Goal: Information Seeking & Learning: Learn about a topic

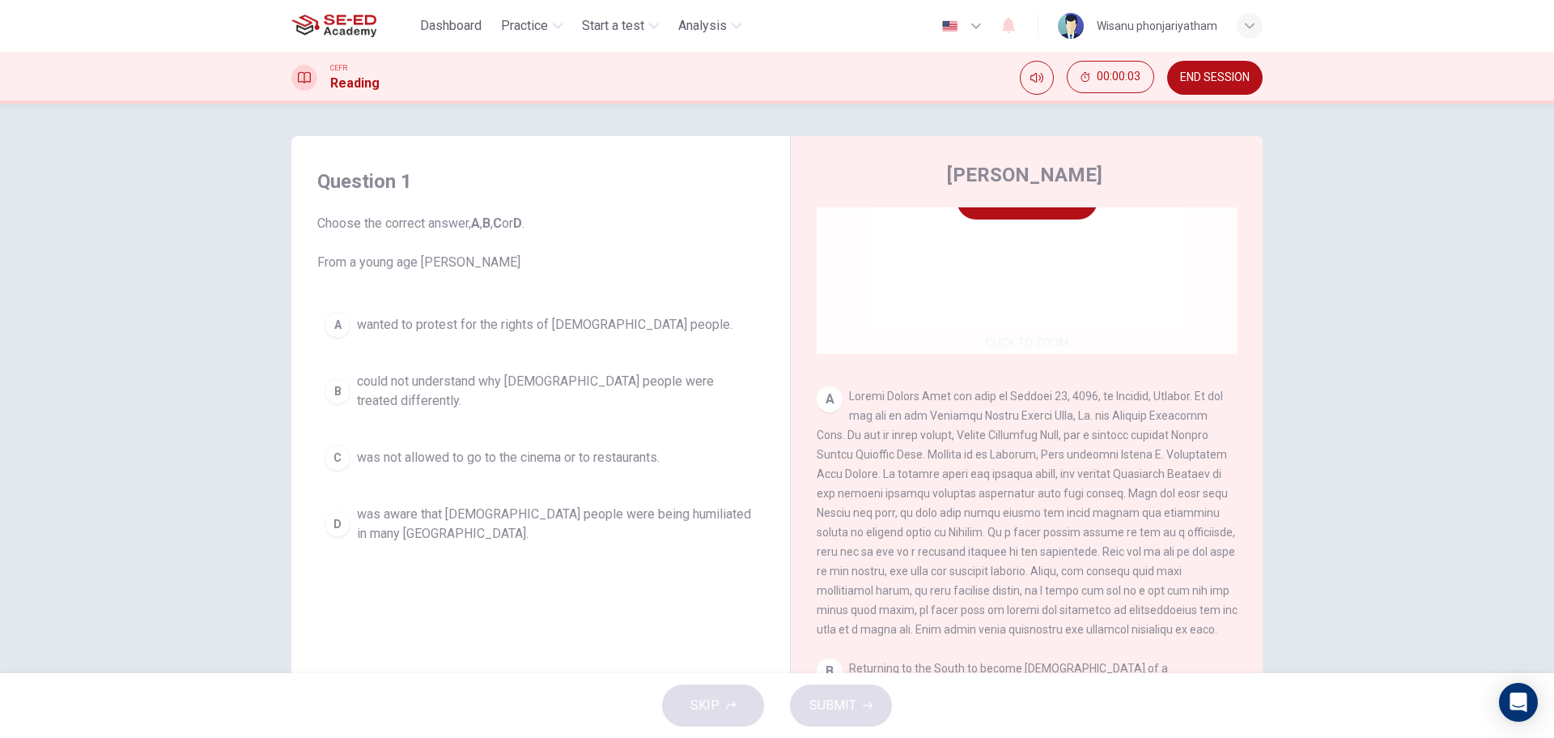
scroll to position [243, 0]
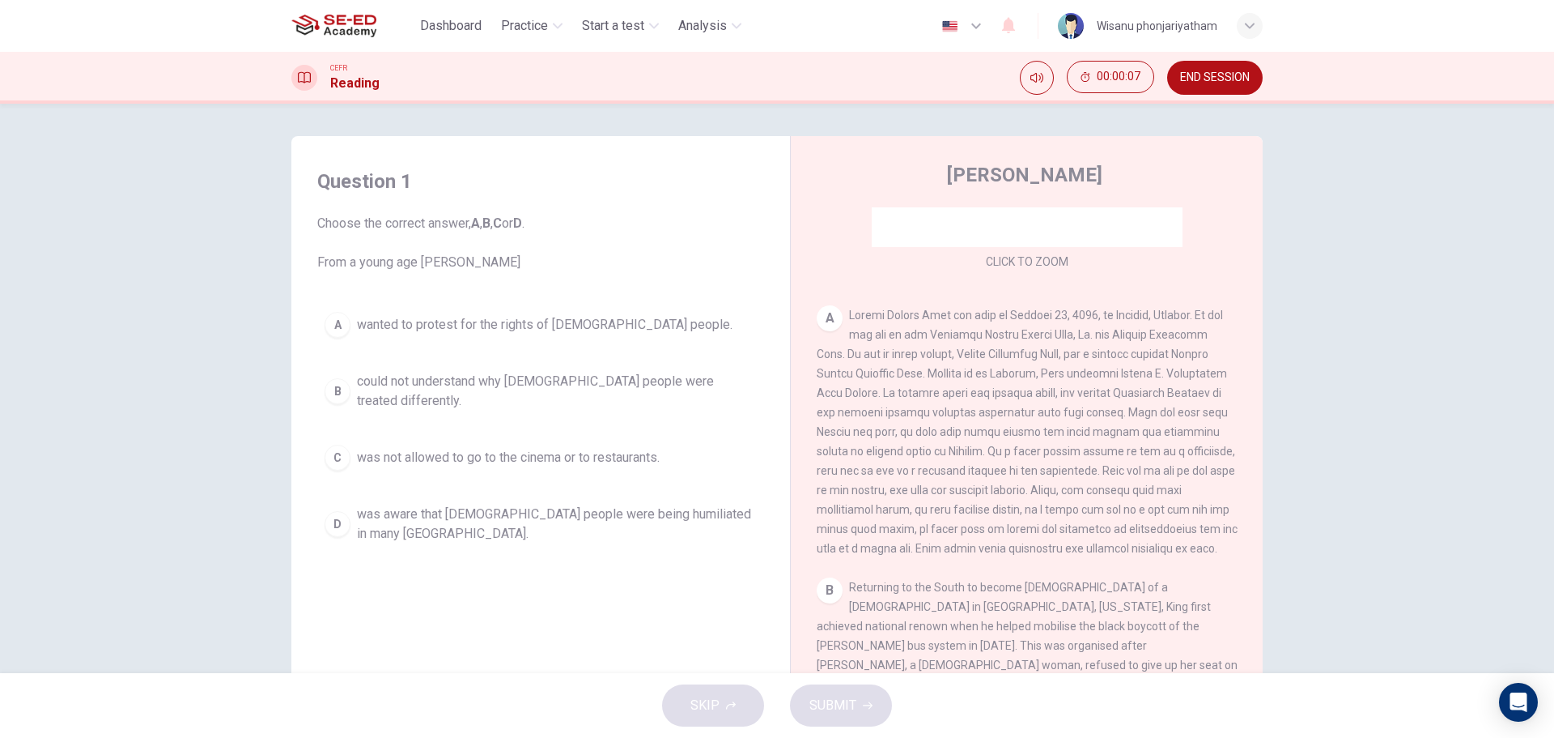
drag, startPoint x: 317, startPoint y: 266, endPoint x: 521, endPoint y: 266, distance: 204.0
click at [521, 266] on span "Choose the correct answer, A , B , C or D . From a young age [PERSON_NAME]" at bounding box center [540, 243] width 447 height 58
click at [627, 389] on span "could not understand why [DEMOGRAPHIC_DATA] people were treated differently." at bounding box center [557, 391] width 400 height 39
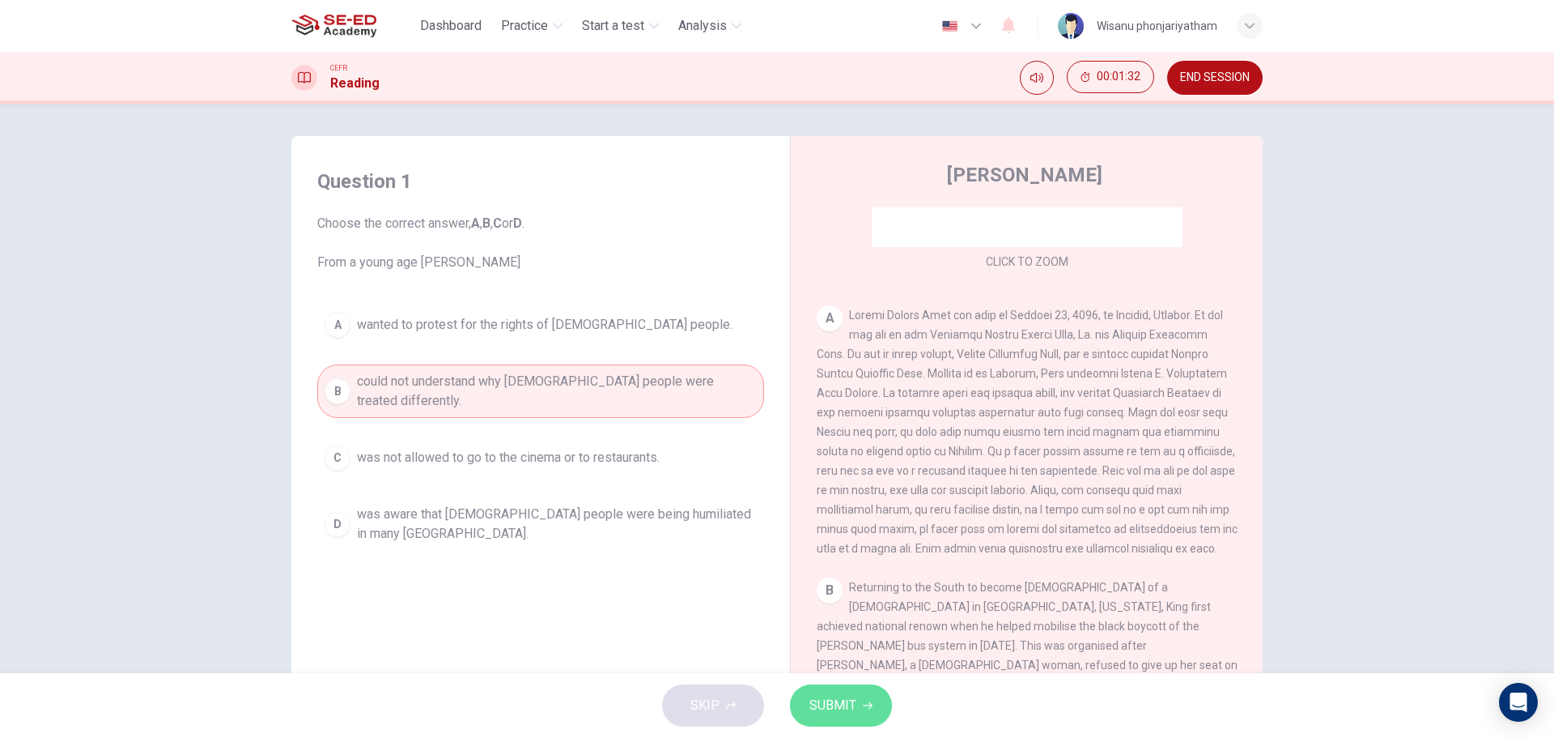
click at [840, 709] on span "SUBMIT" at bounding box center [833, 705] width 47 height 23
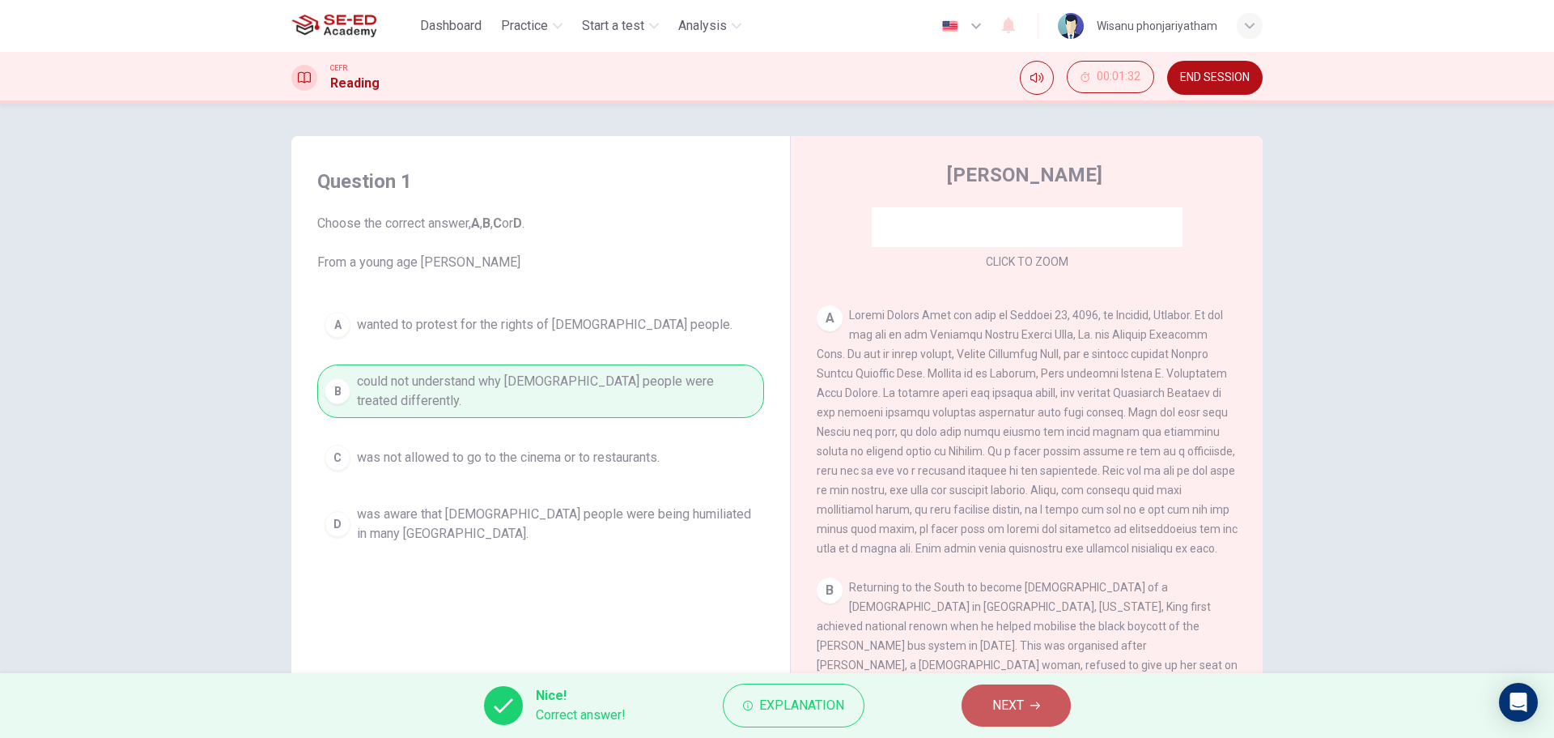
click at [1020, 697] on span "NEXT" at bounding box center [1009, 705] width 32 height 23
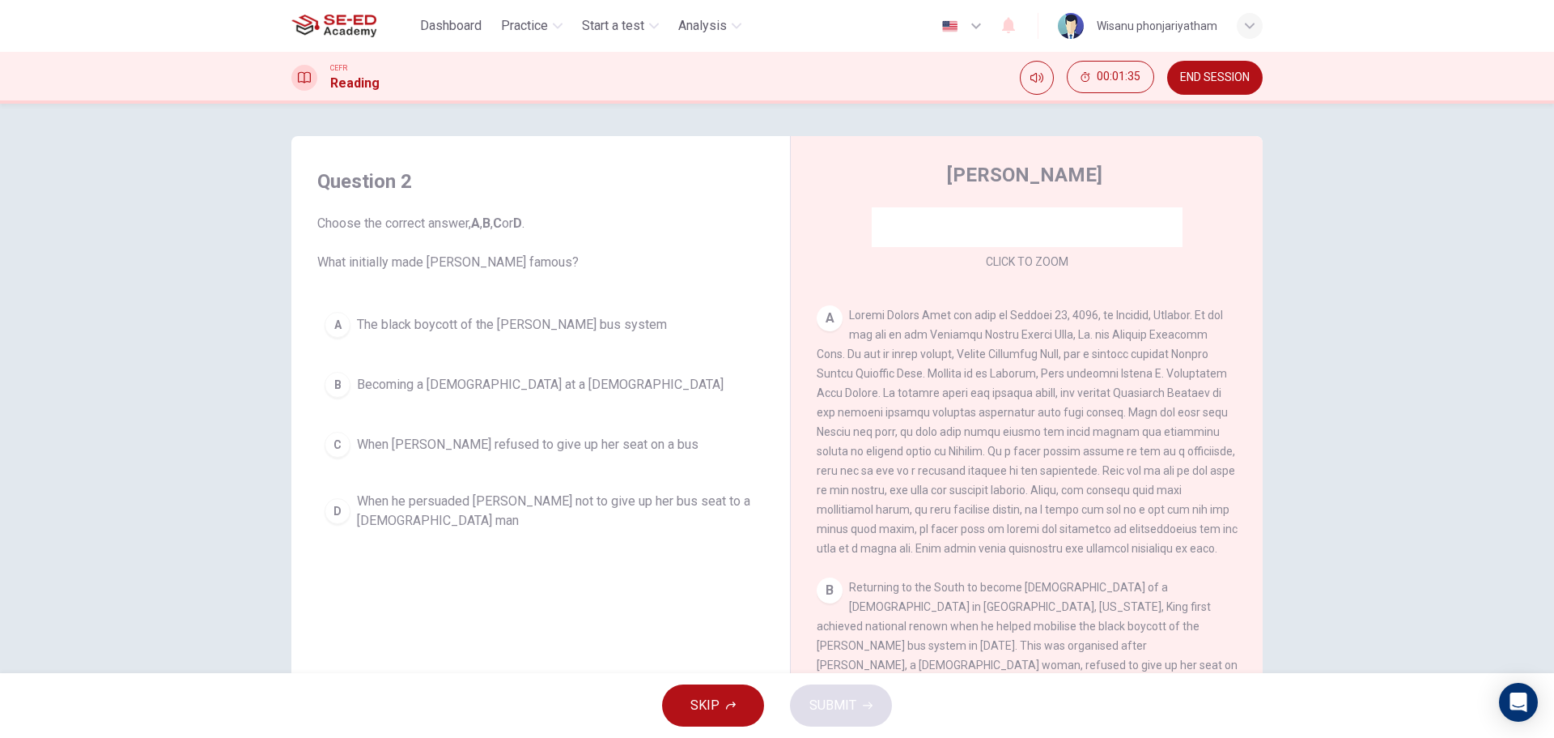
drag, startPoint x: 397, startPoint y: 262, endPoint x: 609, endPoint y: 262, distance: 212.1
click at [609, 262] on span "Choose the correct answer, A , B , C or D . What initially made [PERSON_NAME] f…" at bounding box center [540, 243] width 447 height 58
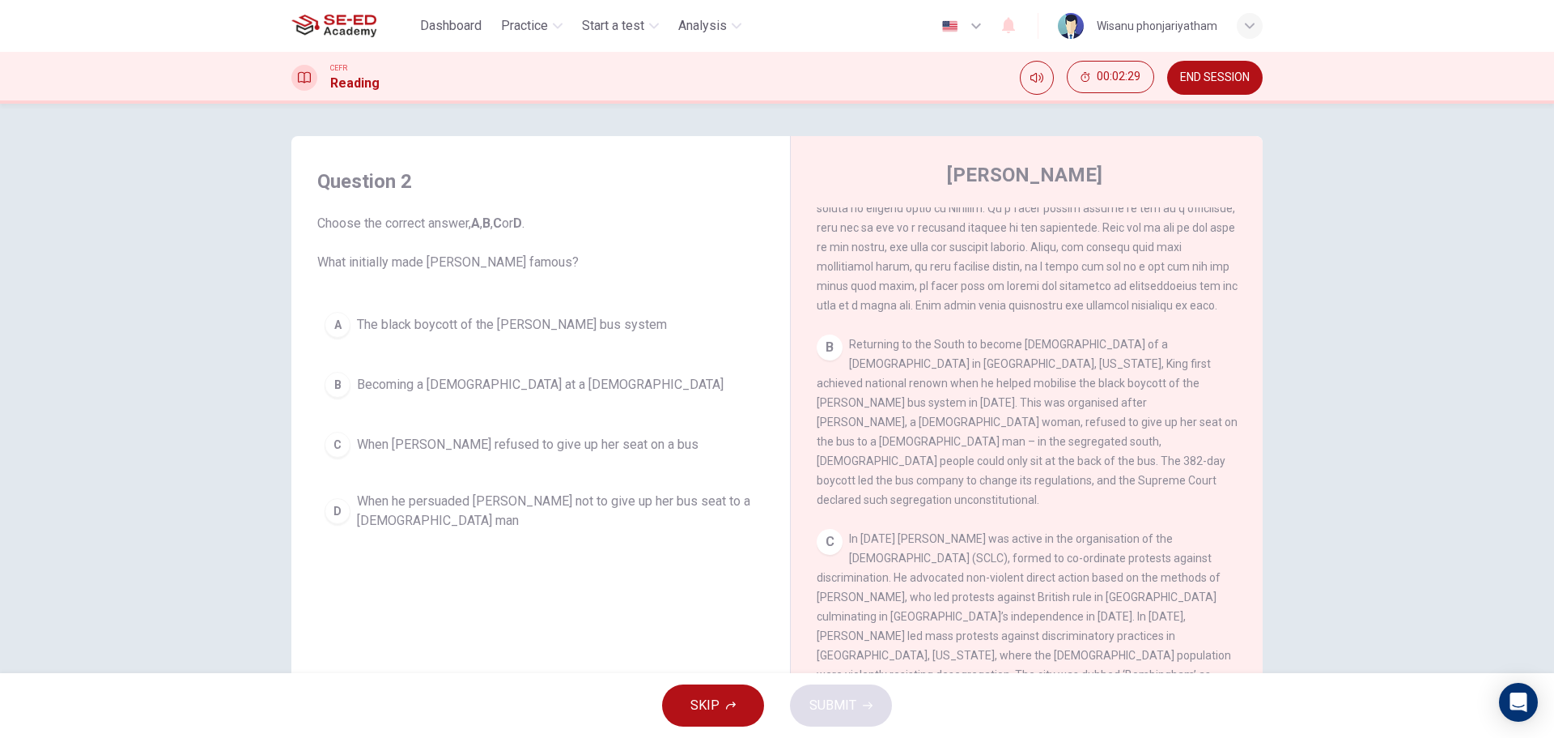
scroll to position [567, 0]
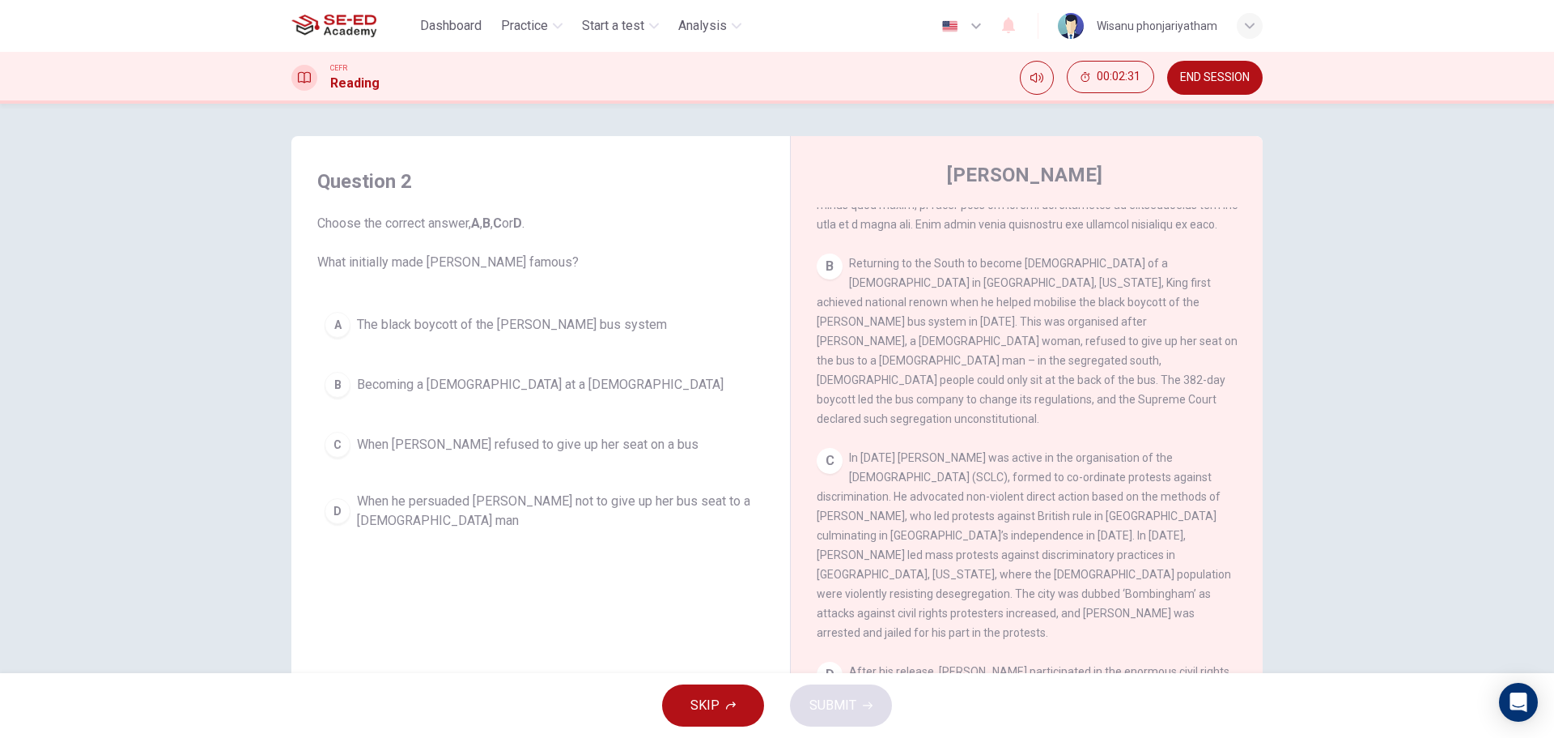
drag, startPoint x: 999, startPoint y: 521, endPoint x: 1107, endPoint y: 516, distance: 108.6
click at [1099, 514] on span "In [DATE] [PERSON_NAME] was active in the organisation of the [DEMOGRAPHIC_DATA…" at bounding box center [1024, 545] width 414 height 188
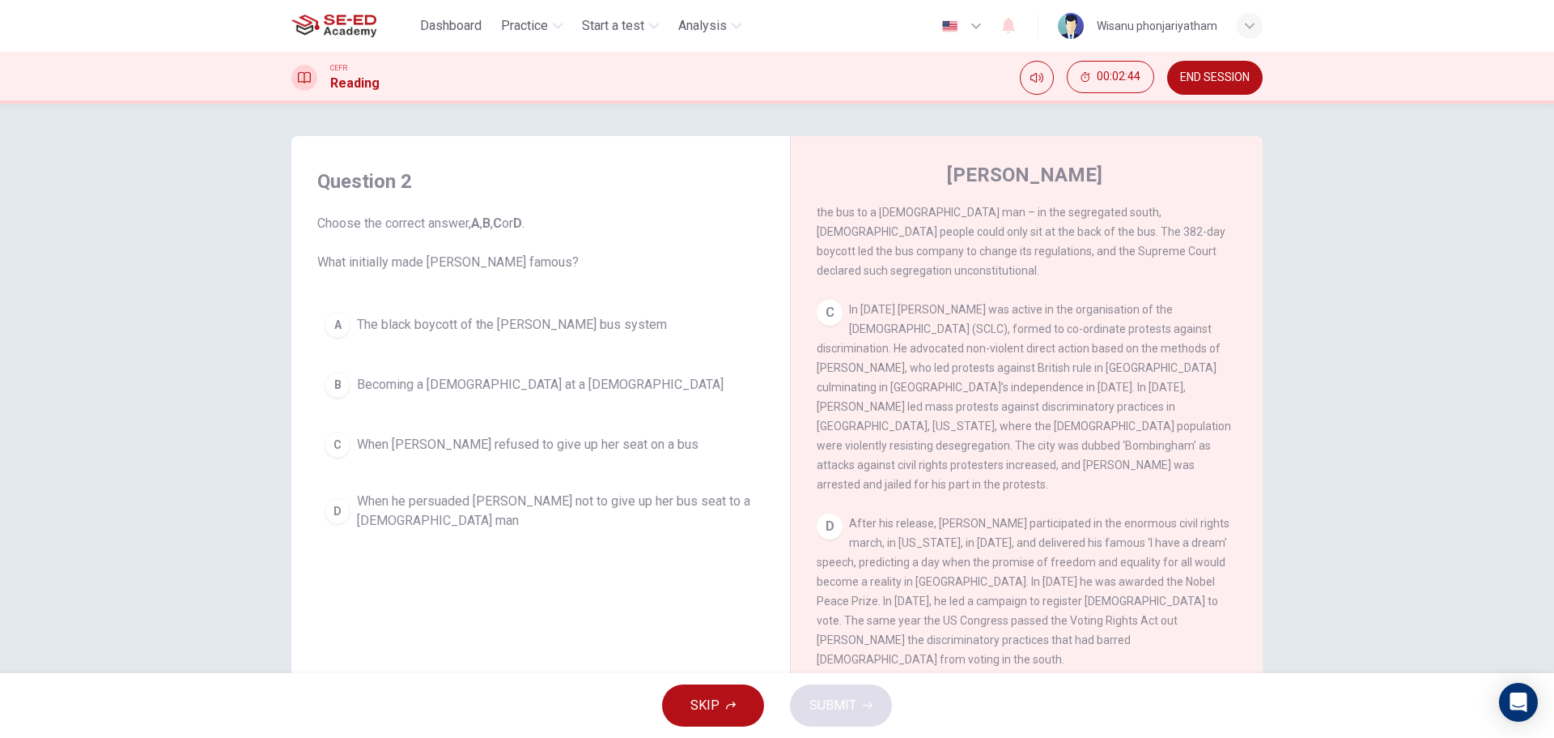
scroll to position [729, 0]
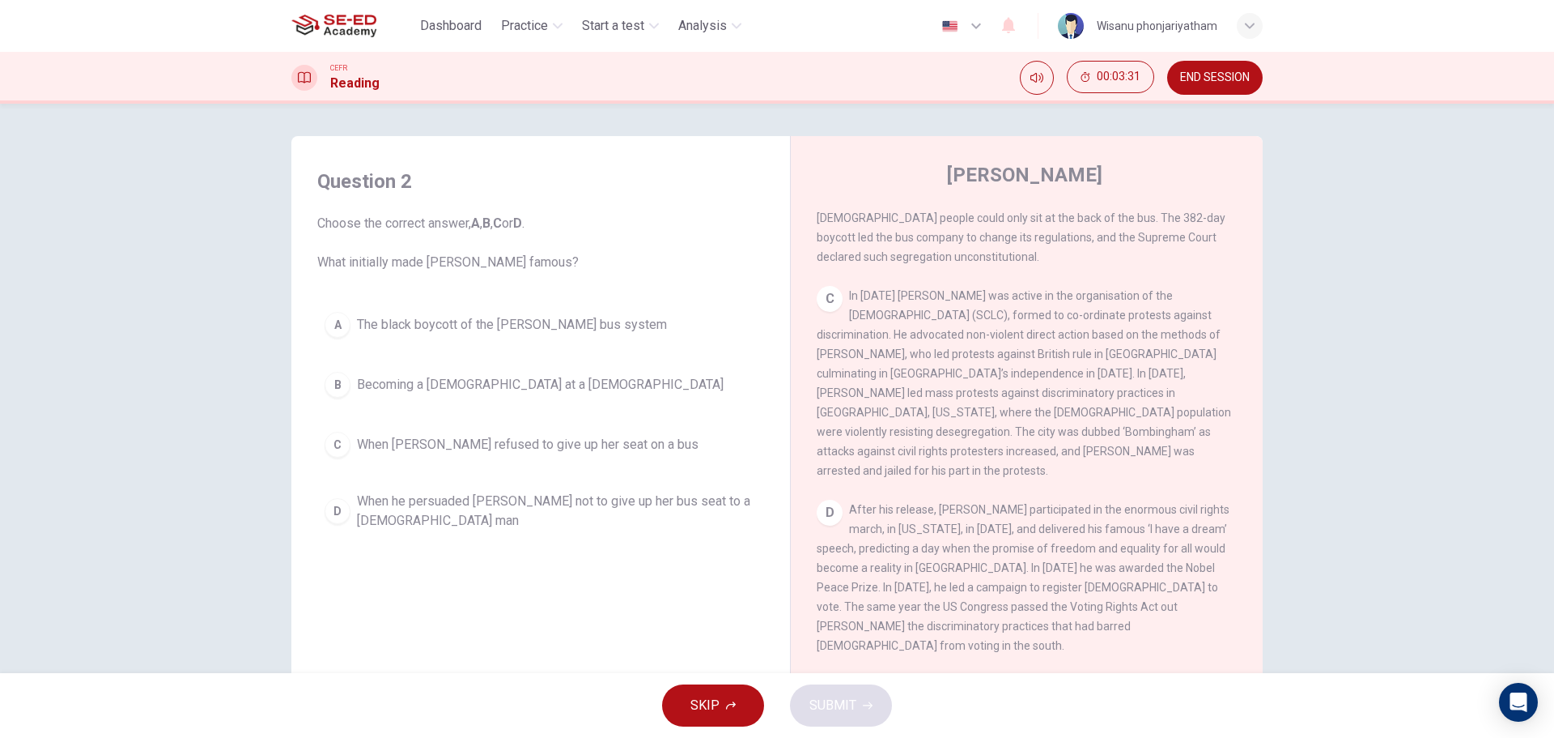
click at [667, 502] on span "When he persuaded [PERSON_NAME] not to give up her bus seat to a [DEMOGRAPHIC_D…" at bounding box center [557, 510] width 400 height 39
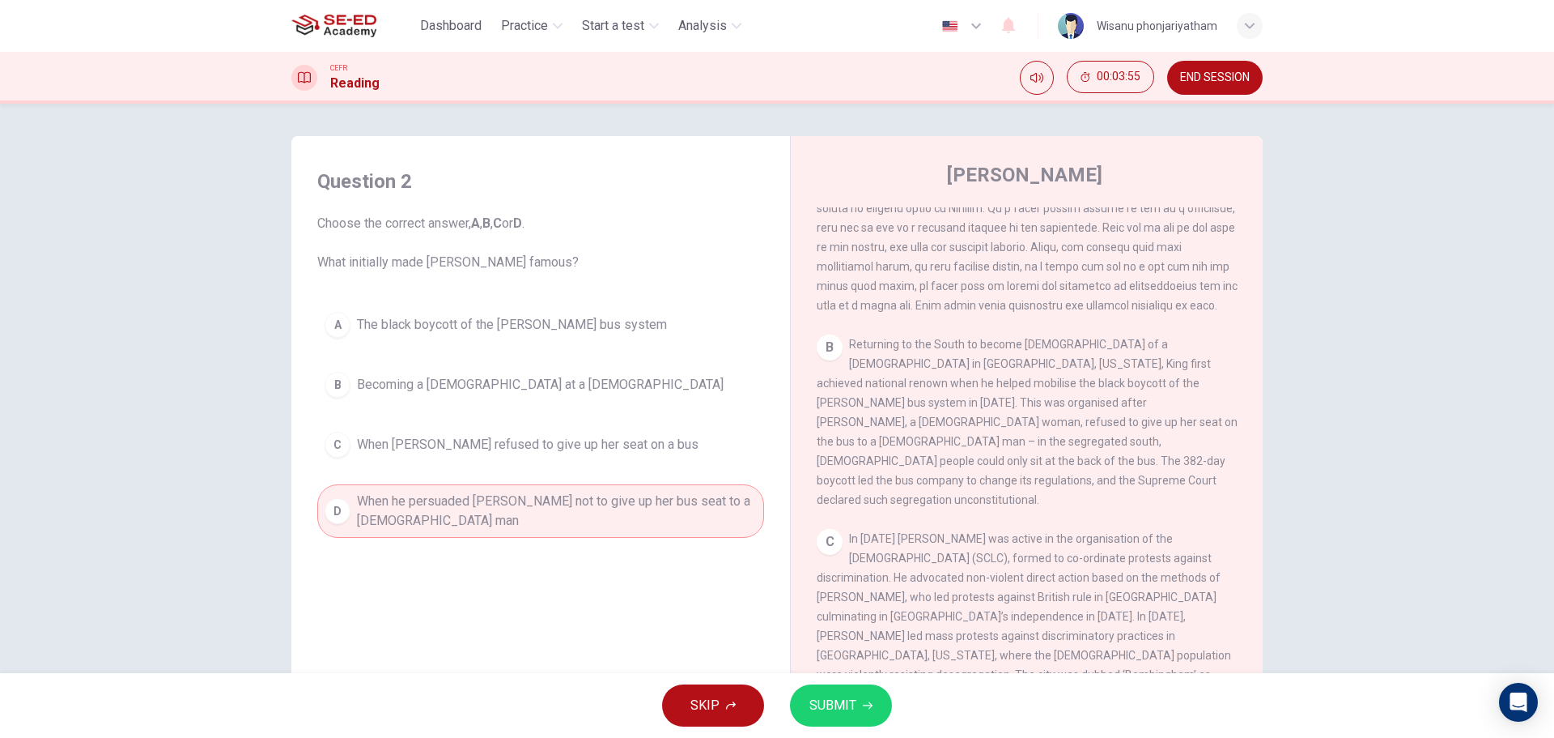
scroll to position [405, 0]
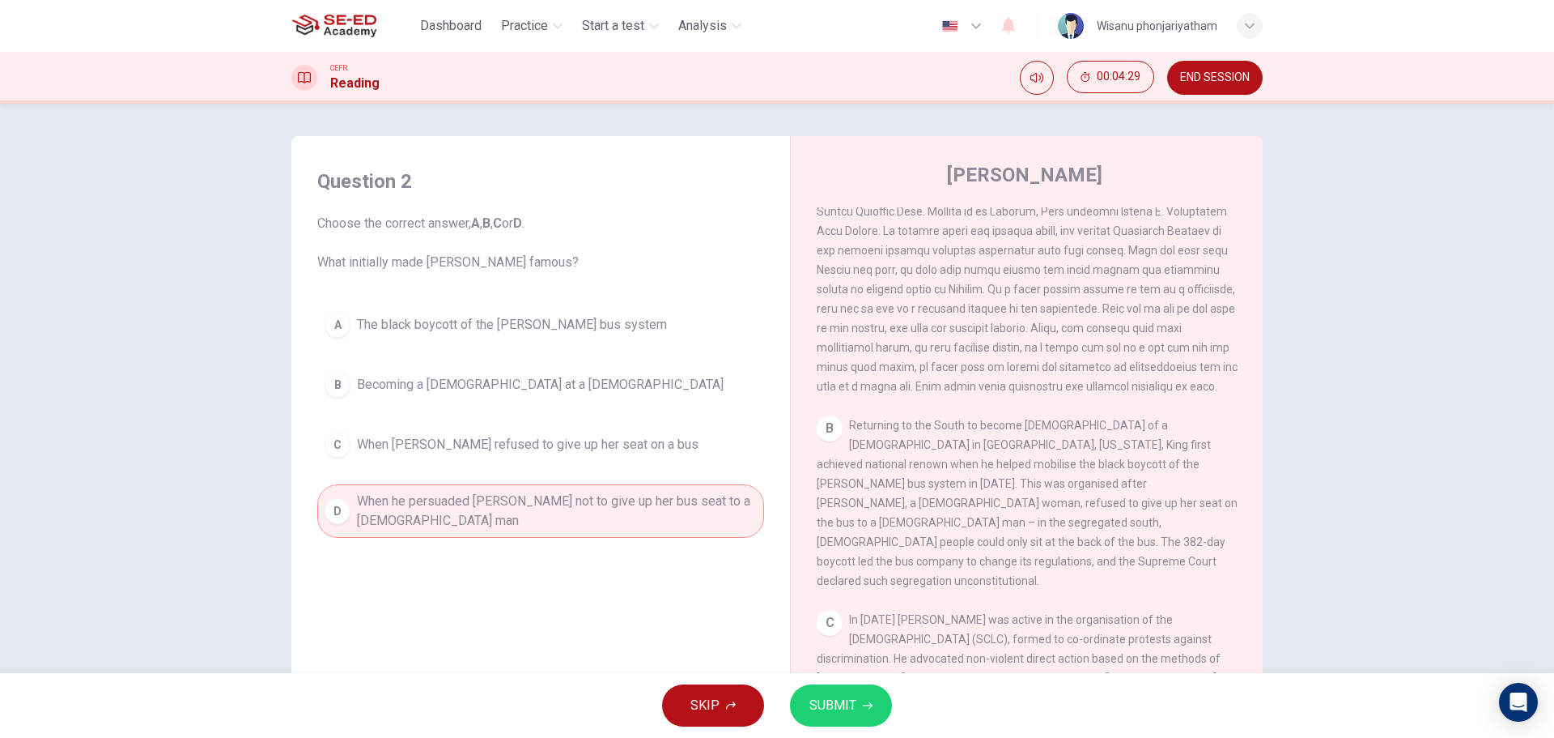
click at [566, 330] on span "The black boycott of the [PERSON_NAME] bus system" at bounding box center [512, 324] width 310 height 19
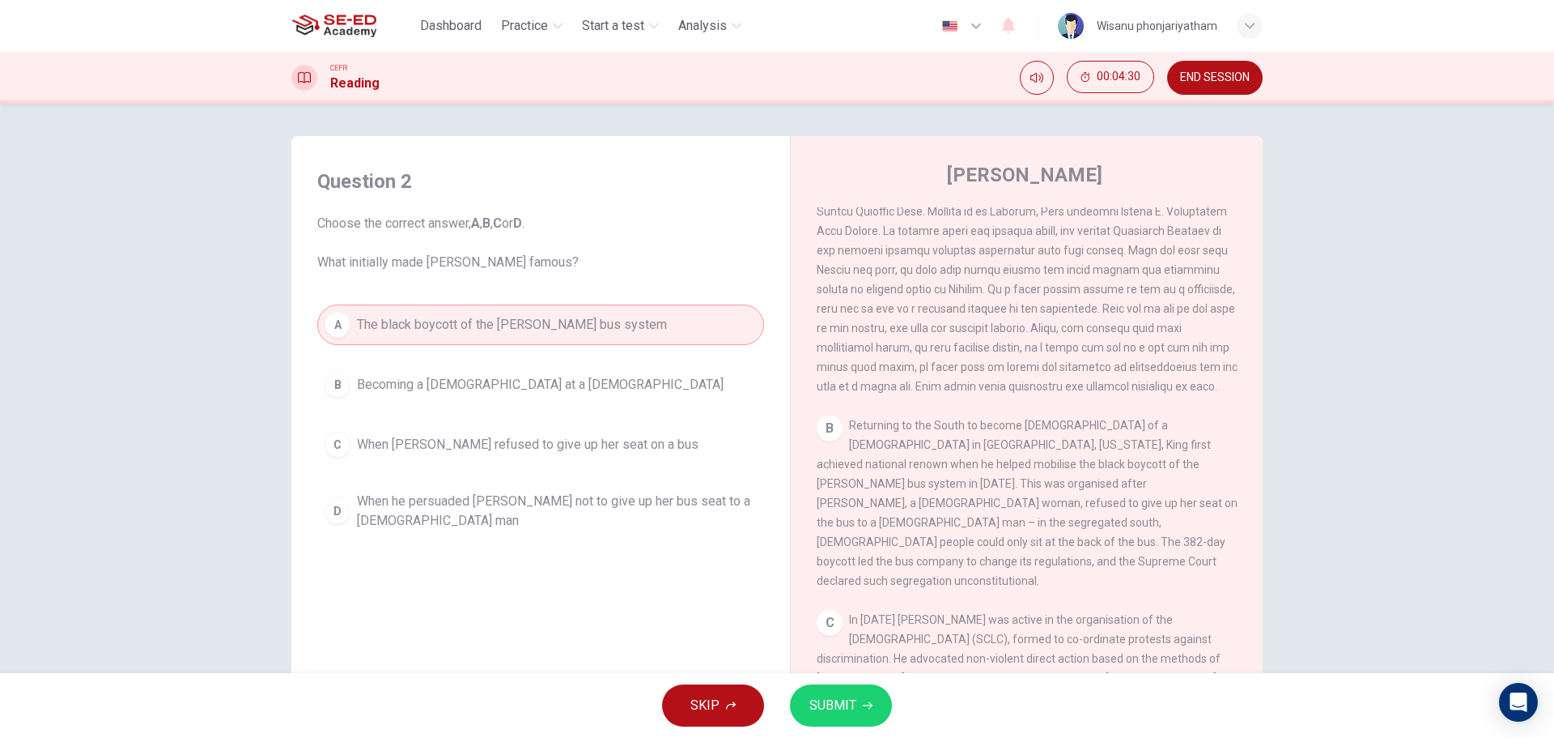
click at [866, 702] on icon "button" at bounding box center [868, 705] width 10 height 10
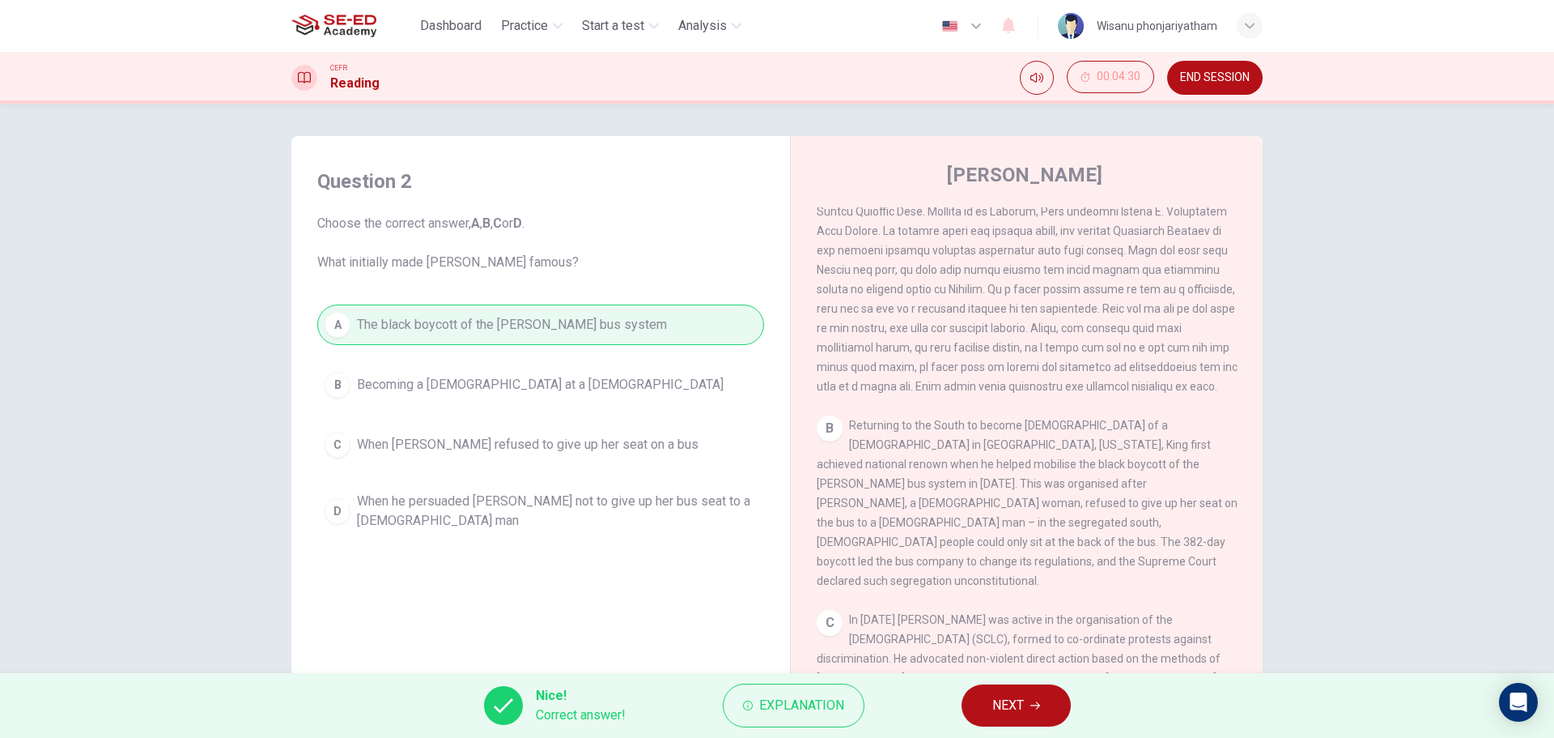
click at [998, 705] on span "NEXT" at bounding box center [1009, 705] width 32 height 23
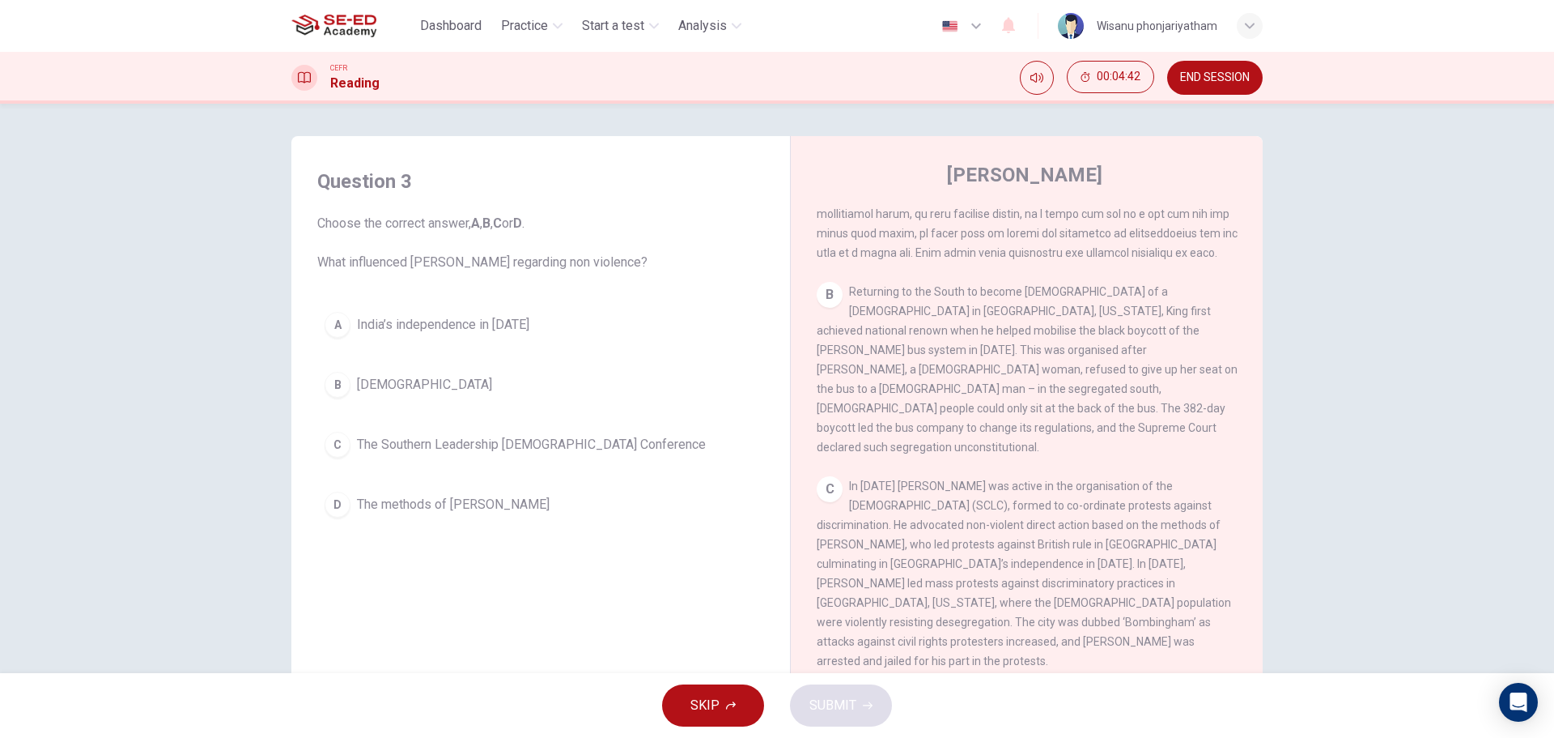
scroll to position [567, 0]
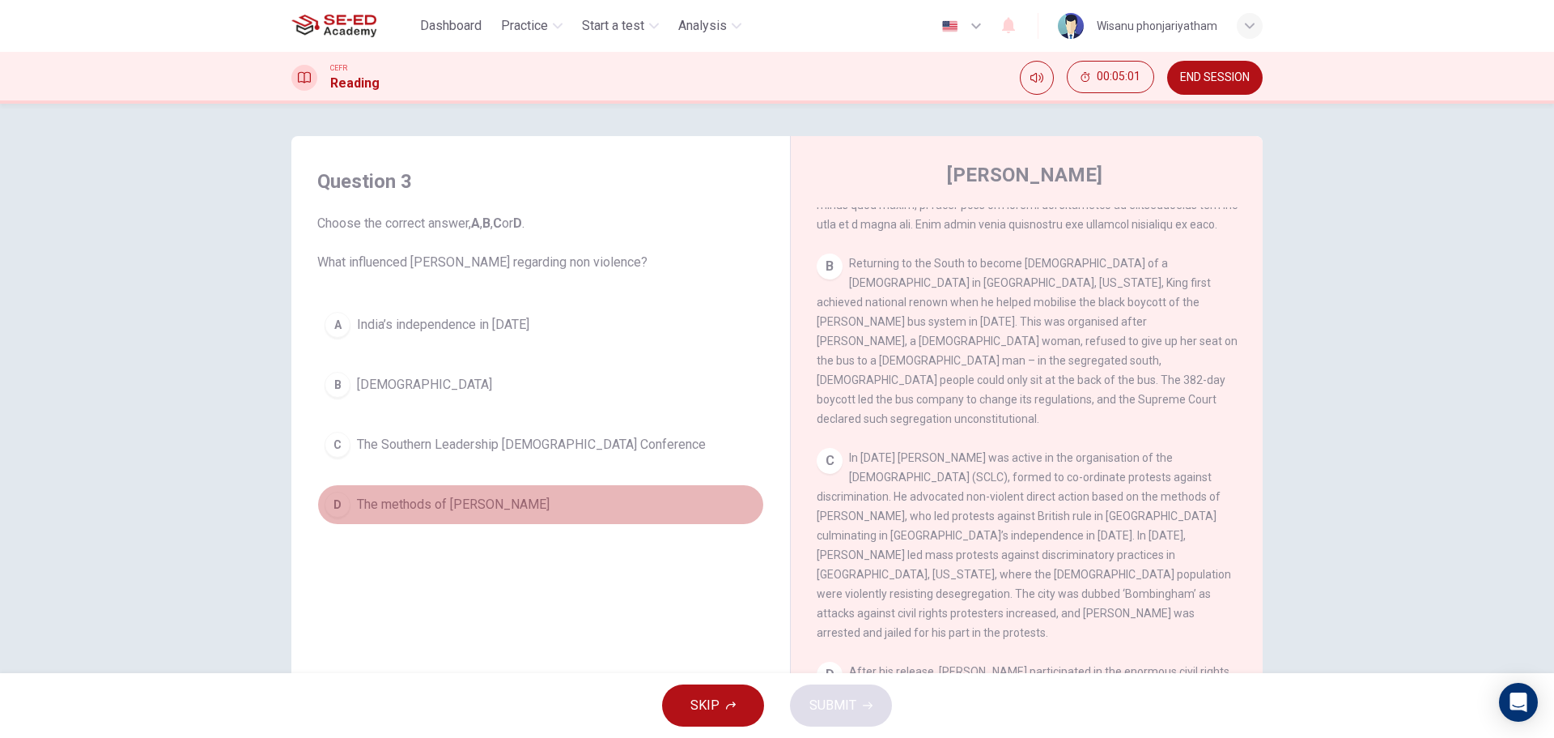
click at [426, 501] on span "The methods of [PERSON_NAME]" at bounding box center [453, 504] width 193 height 19
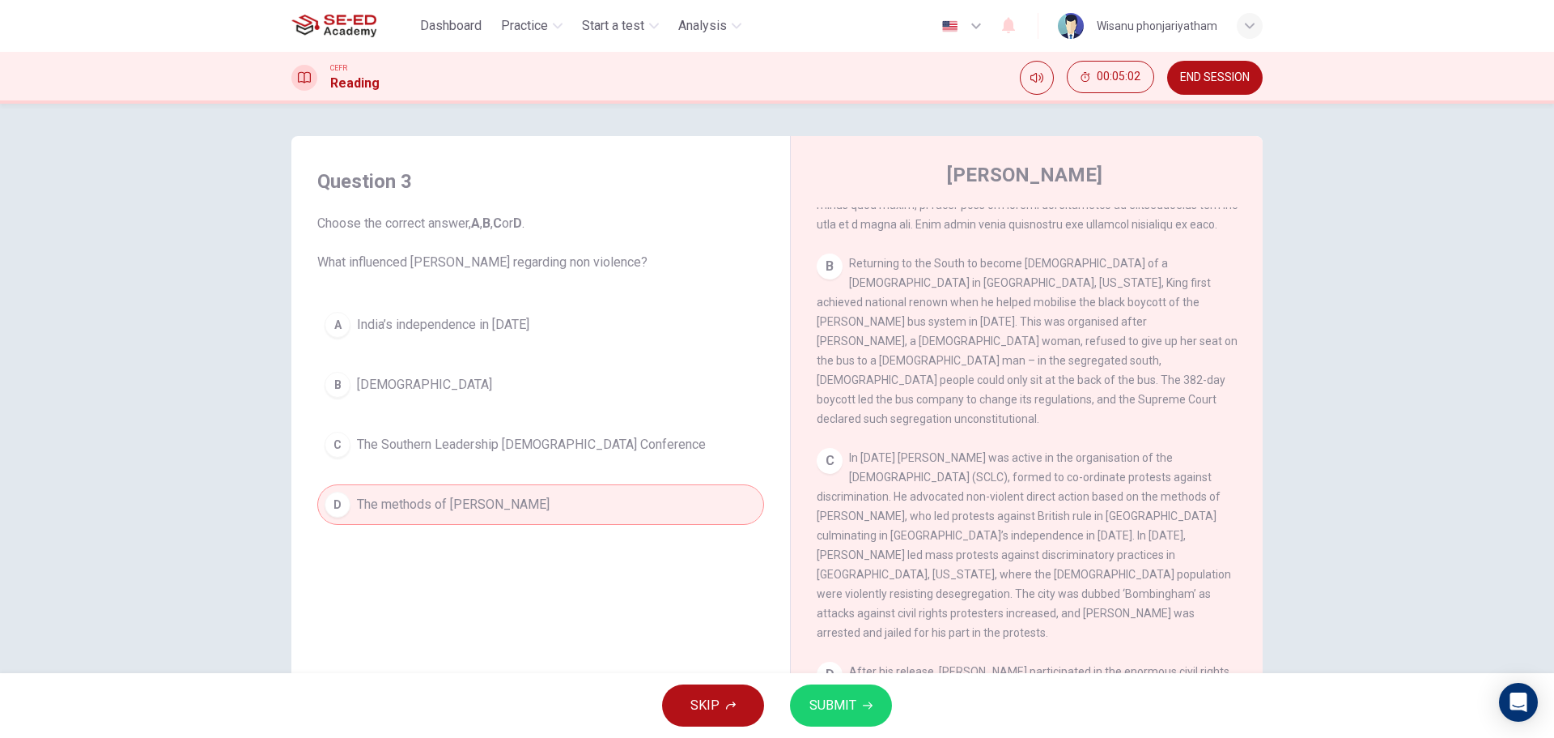
click at [834, 712] on span "SUBMIT" at bounding box center [833, 705] width 47 height 23
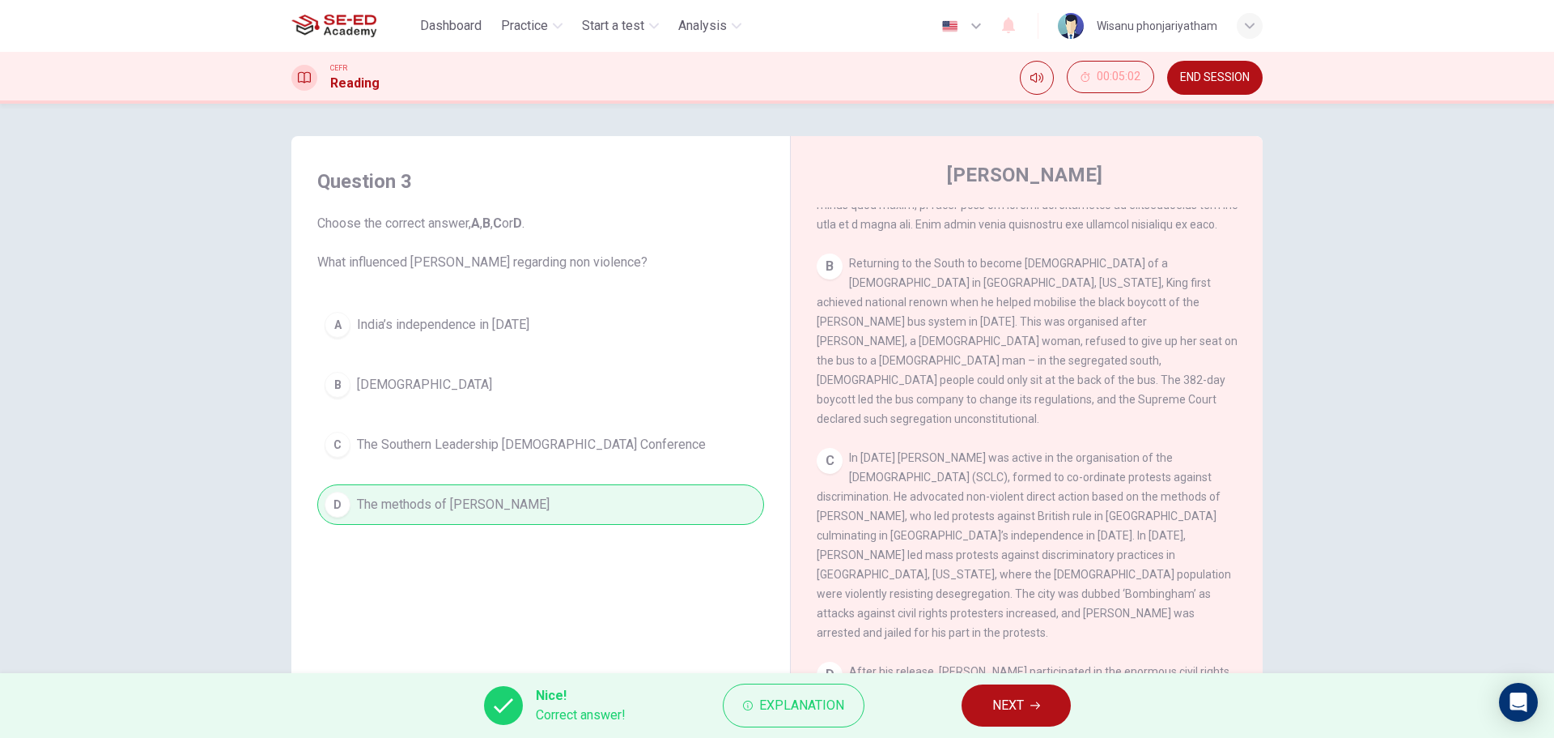
click at [1005, 700] on span "NEXT" at bounding box center [1009, 705] width 32 height 23
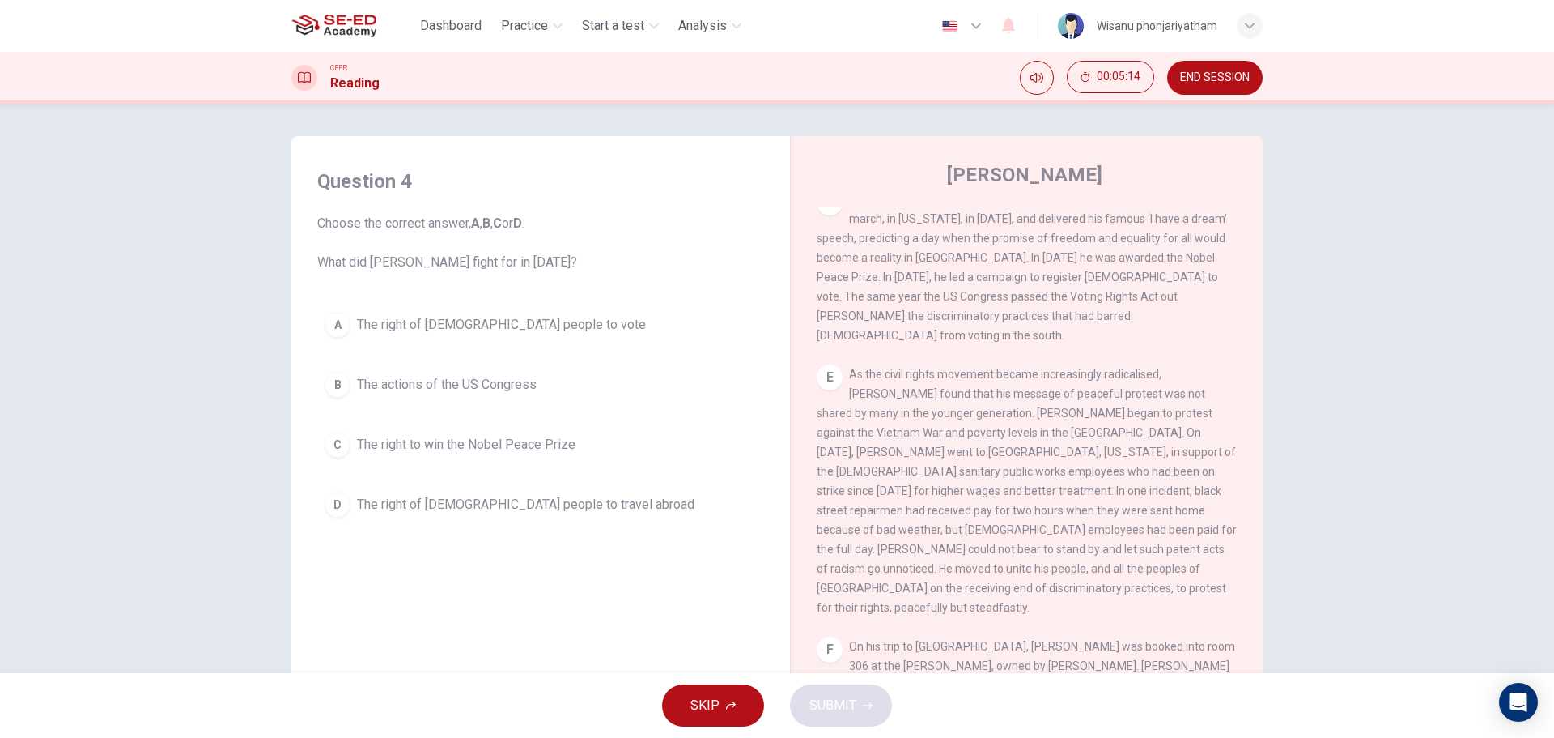
scroll to position [877, 0]
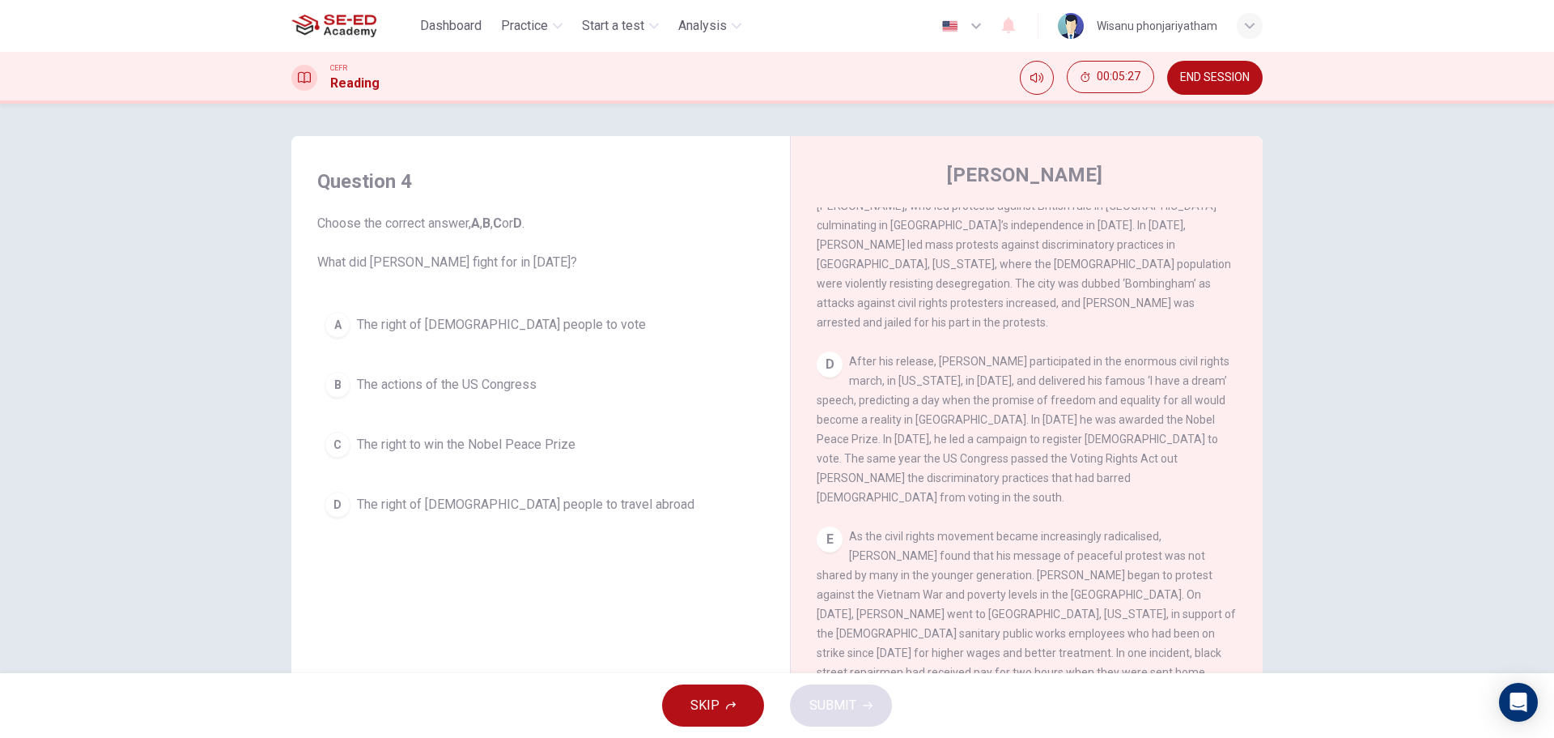
click at [508, 333] on span "The right of [DEMOGRAPHIC_DATA] people to vote" at bounding box center [501, 324] width 289 height 19
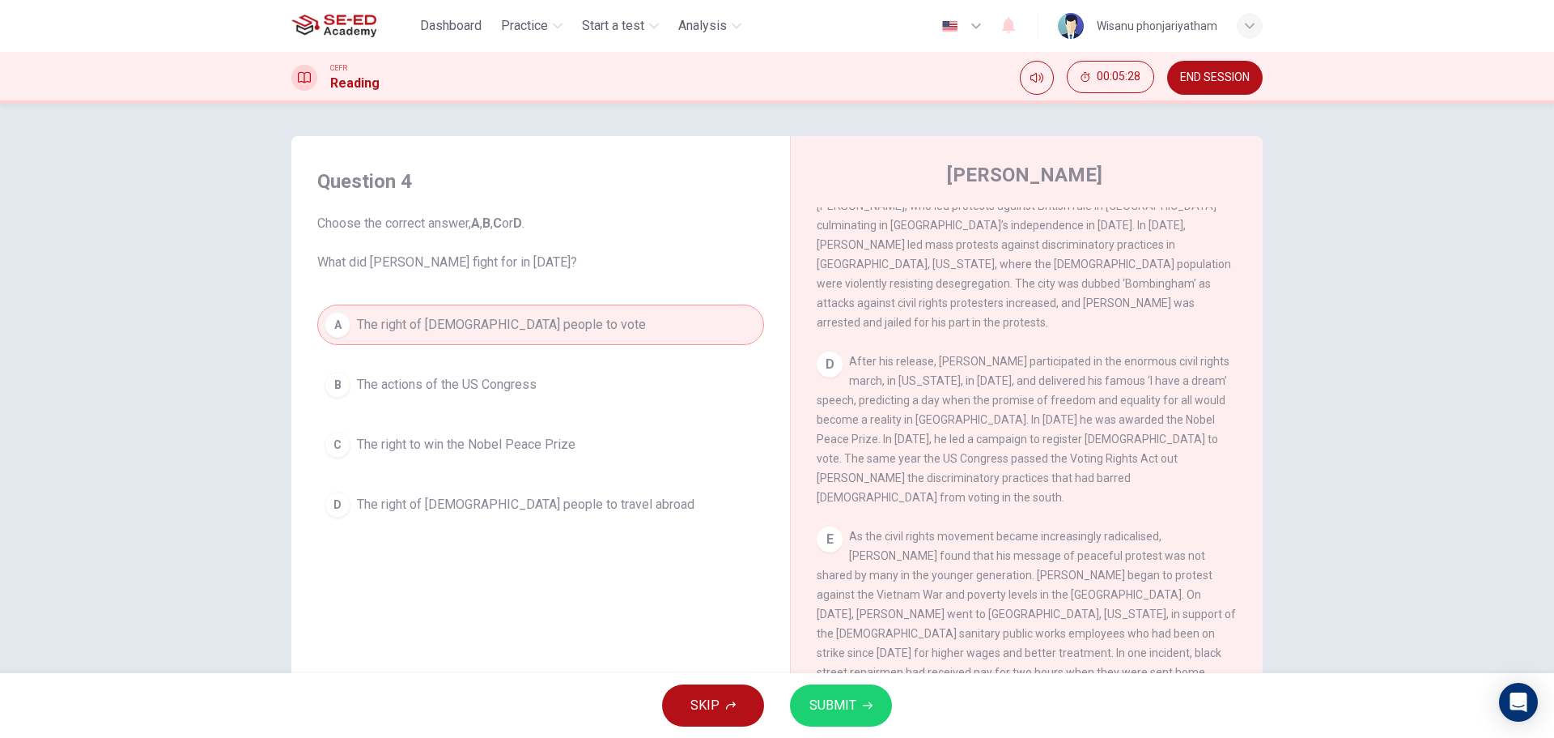
click at [849, 708] on span "SUBMIT" at bounding box center [833, 705] width 47 height 23
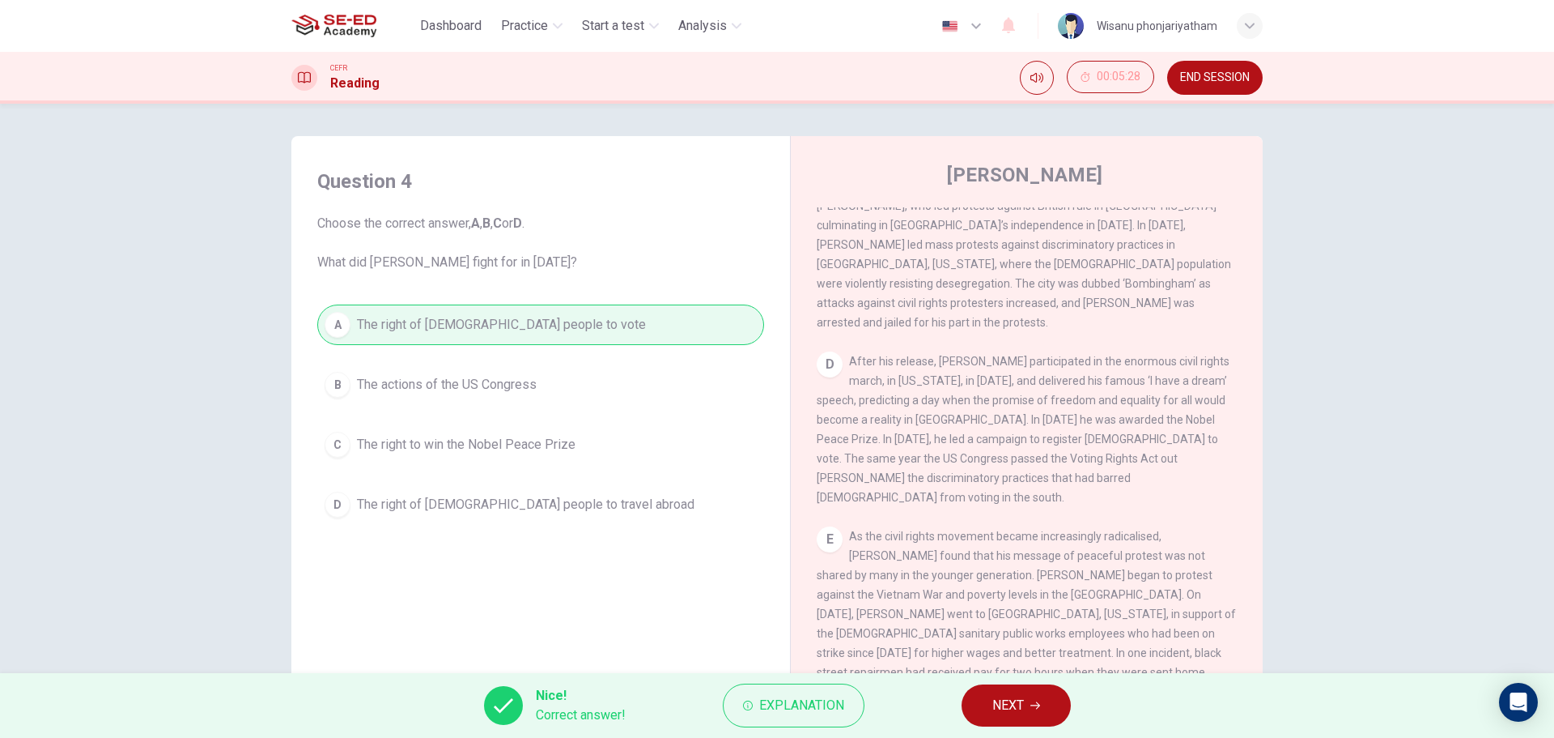
click at [1010, 709] on span "NEXT" at bounding box center [1009, 705] width 32 height 23
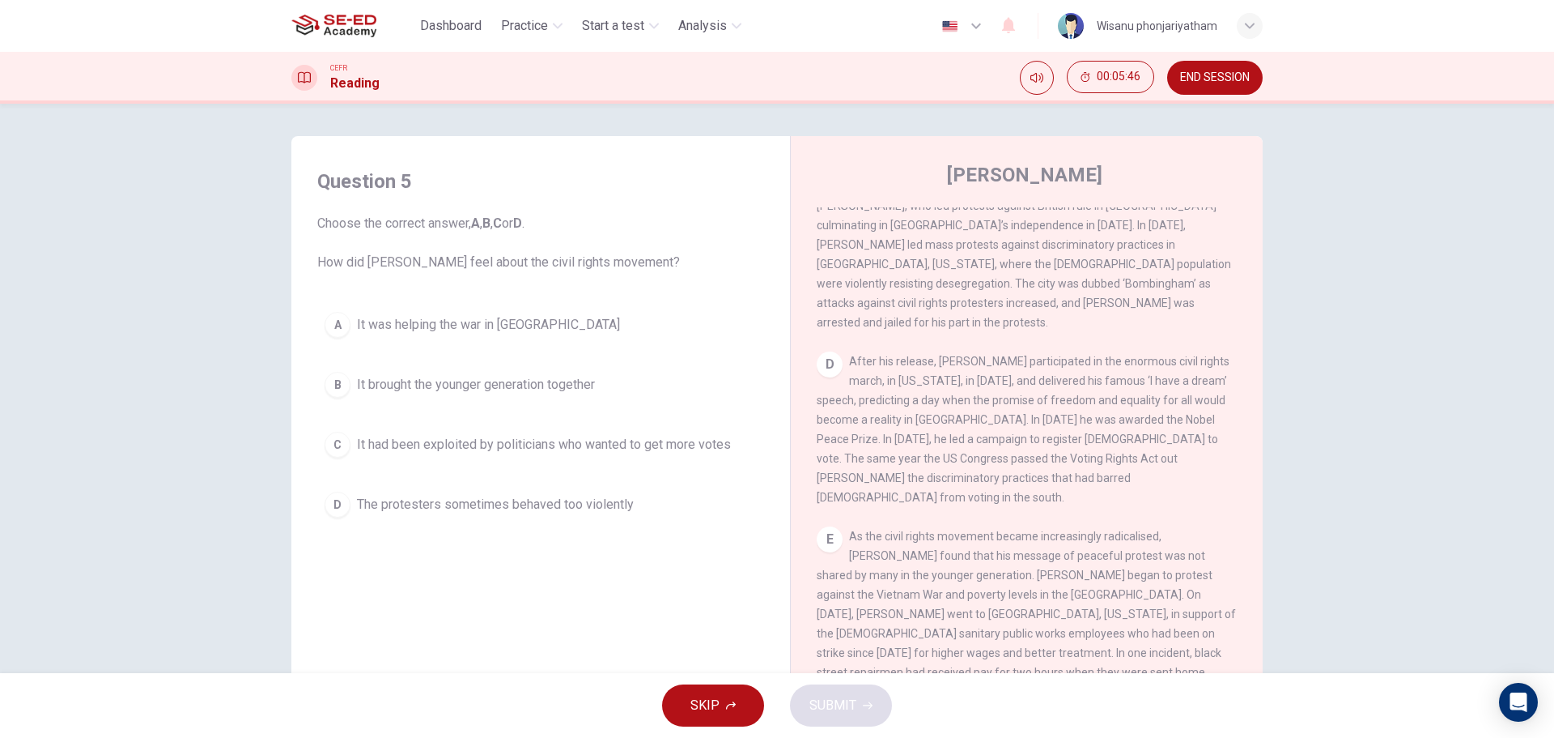
click at [615, 504] on span "The protesters sometimes behaved too violently" at bounding box center [495, 504] width 277 height 19
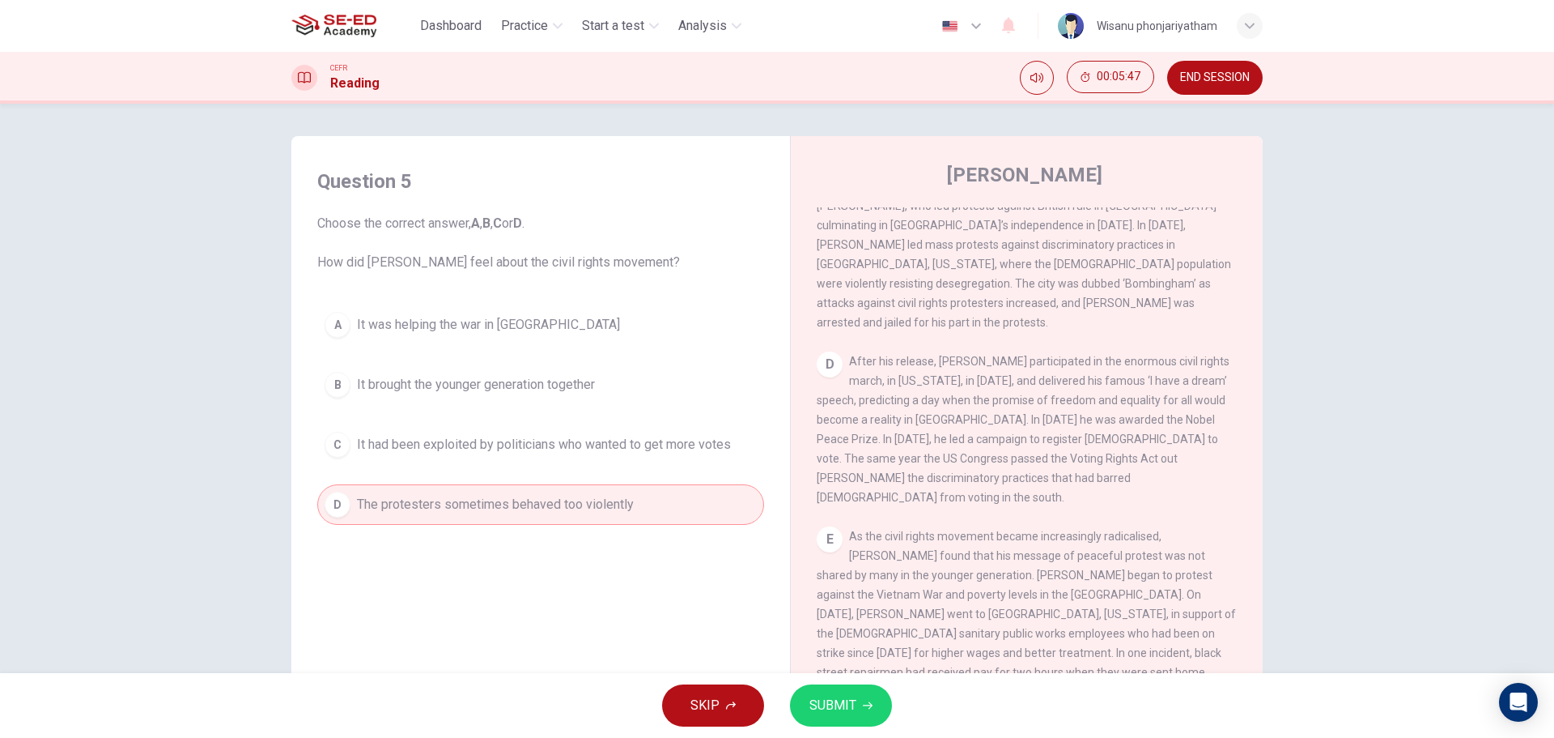
click at [858, 706] on button "SUBMIT" at bounding box center [841, 705] width 102 height 42
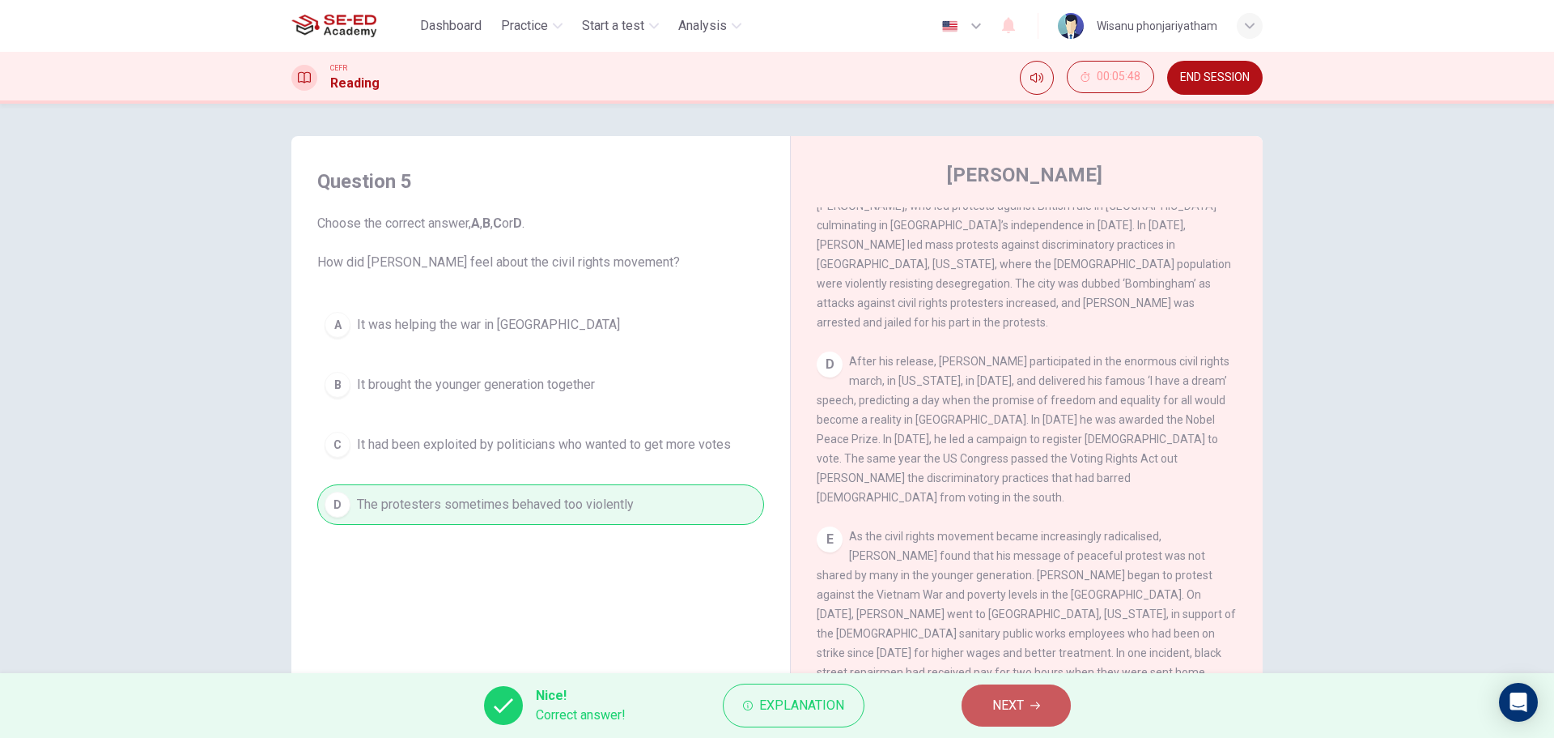
click at [1001, 693] on button "NEXT" at bounding box center [1016, 705] width 109 height 42
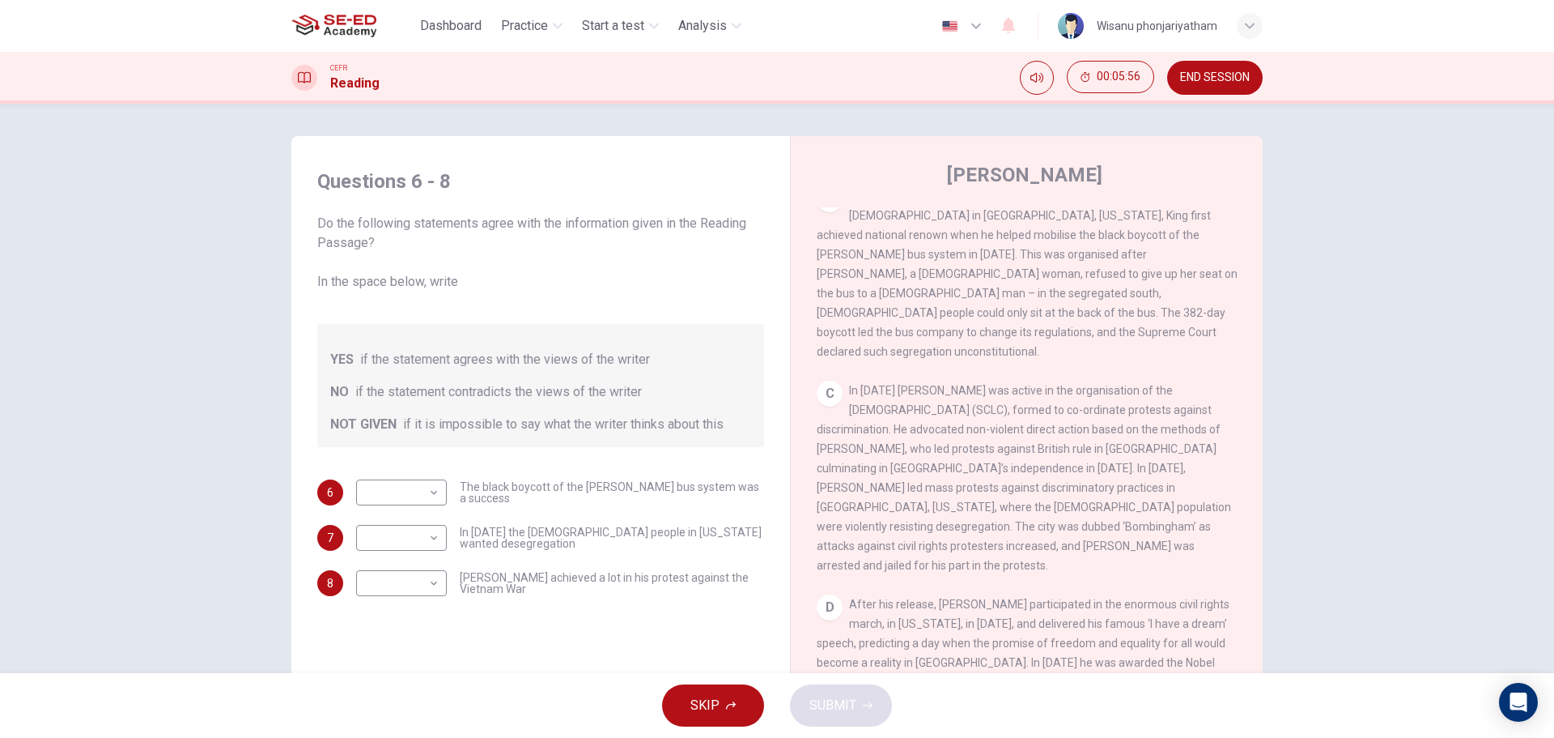
scroll to position [1039, 0]
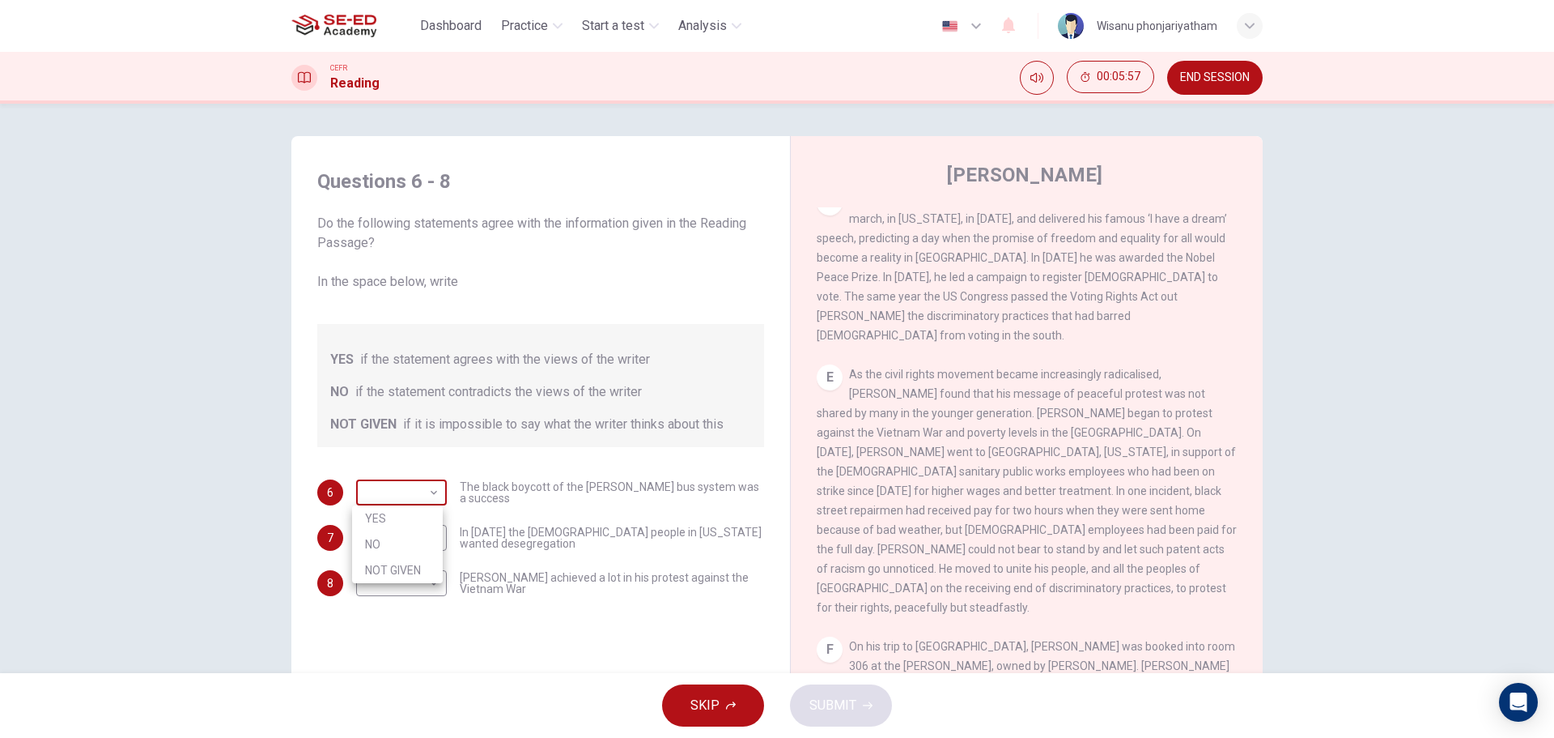
click at [390, 500] on body "This site uses cookies, as explained in our Privacy Policy . If you agree to th…" at bounding box center [777, 369] width 1554 height 738
click at [381, 519] on li "YES" at bounding box center [397, 518] width 91 height 26
type input "YES"
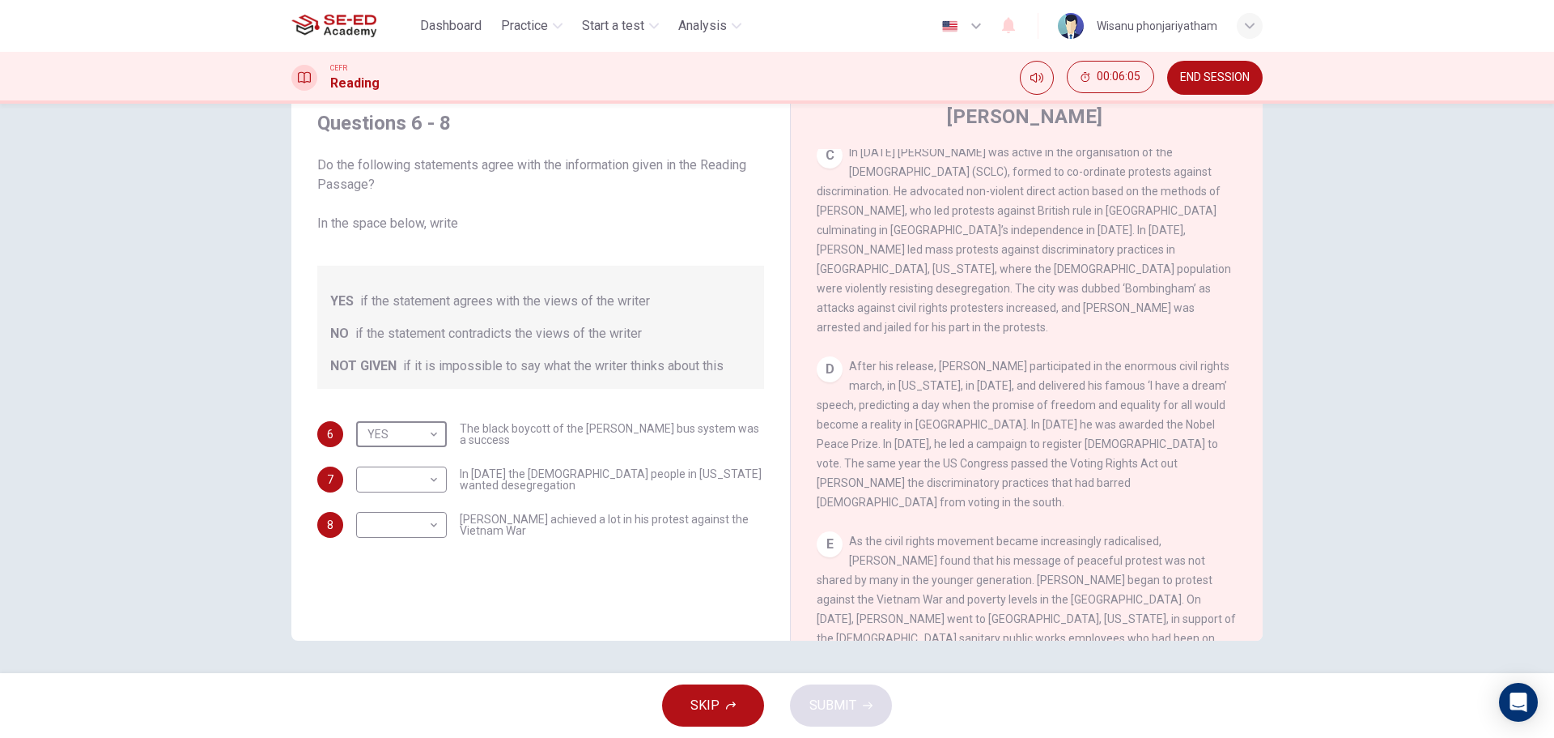
scroll to position [796, 0]
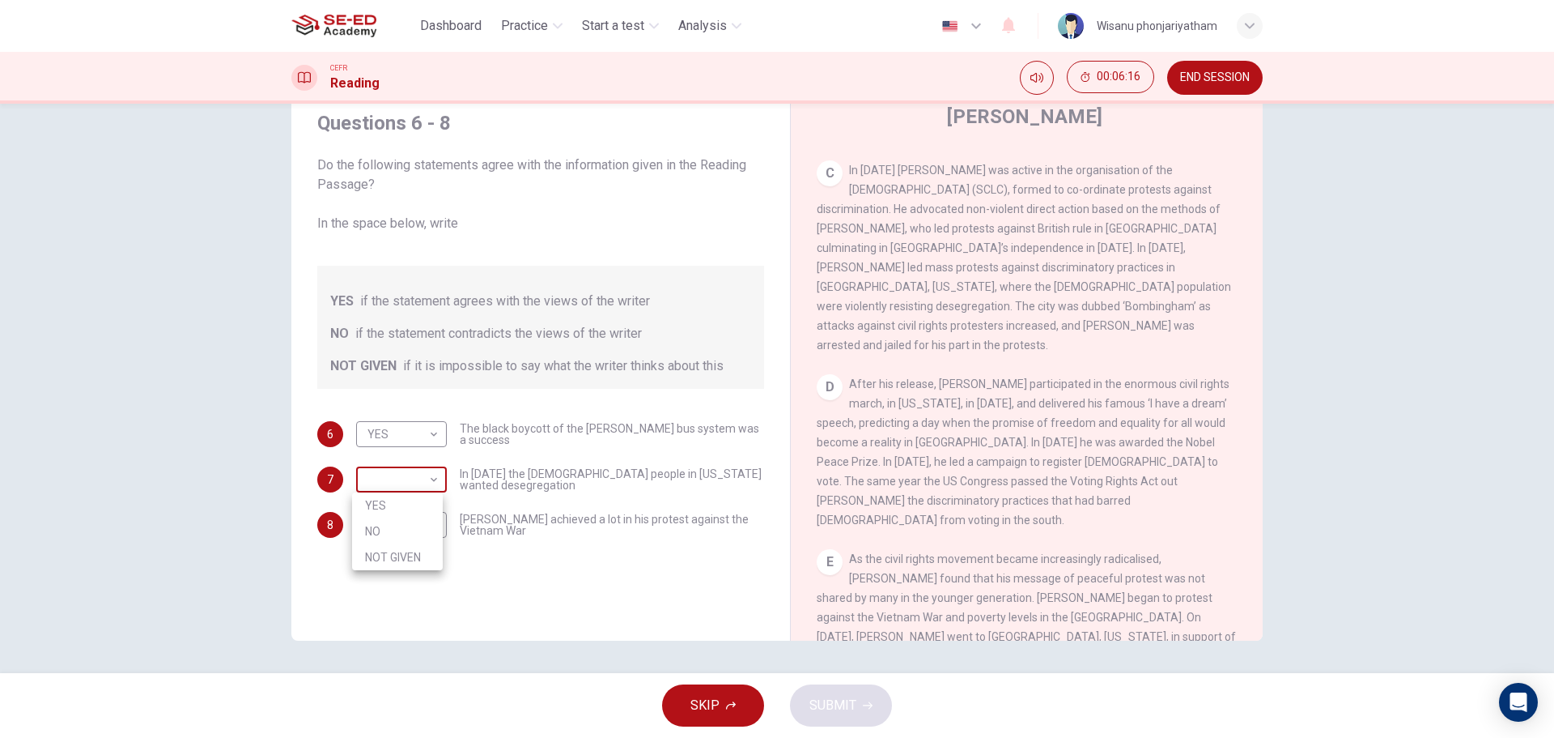
click at [393, 484] on body "This site uses cookies, as explained in our Privacy Policy . If you agree to th…" at bounding box center [777, 369] width 1554 height 738
click at [387, 529] on li "NO" at bounding box center [397, 531] width 91 height 26
type input "NO"
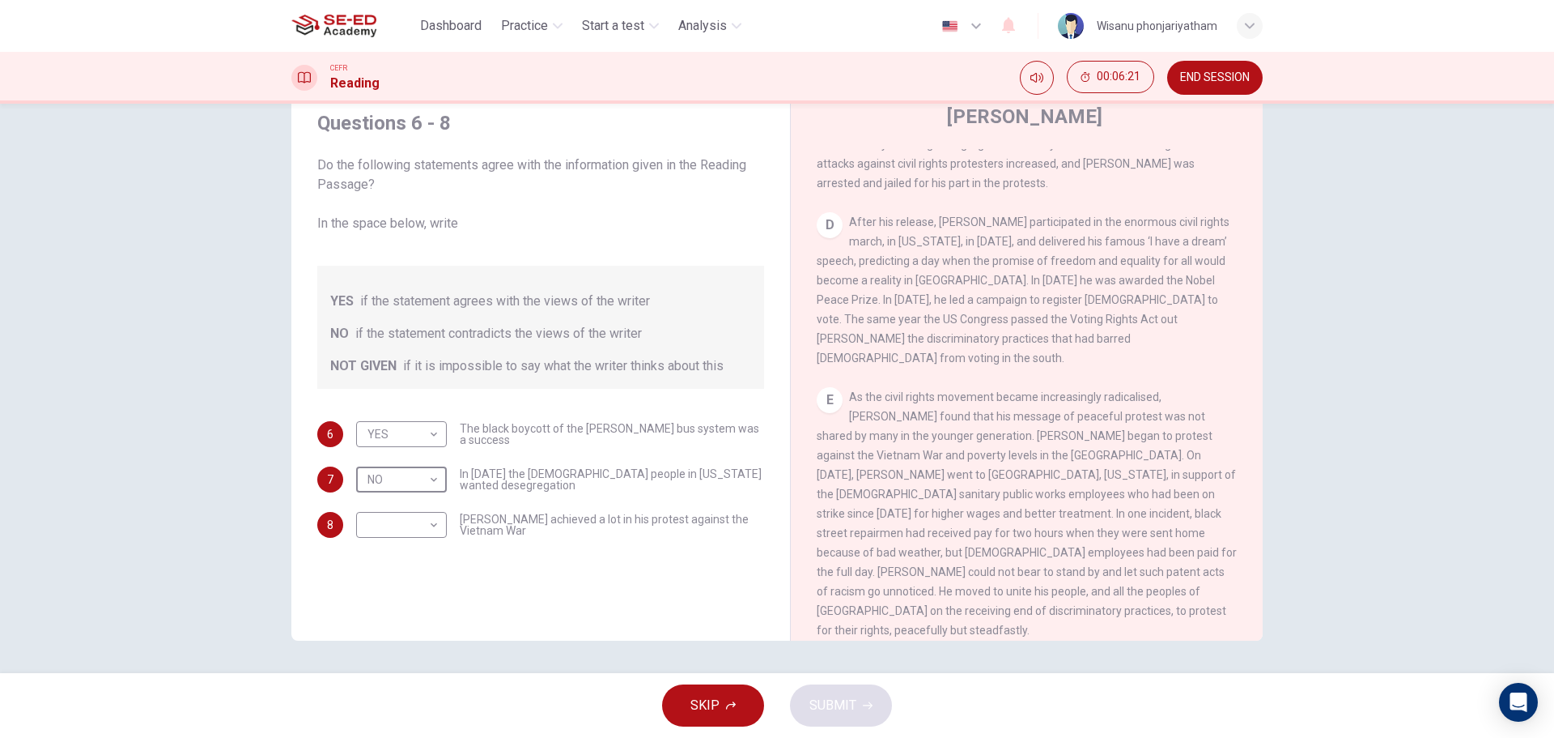
scroll to position [1039, 0]
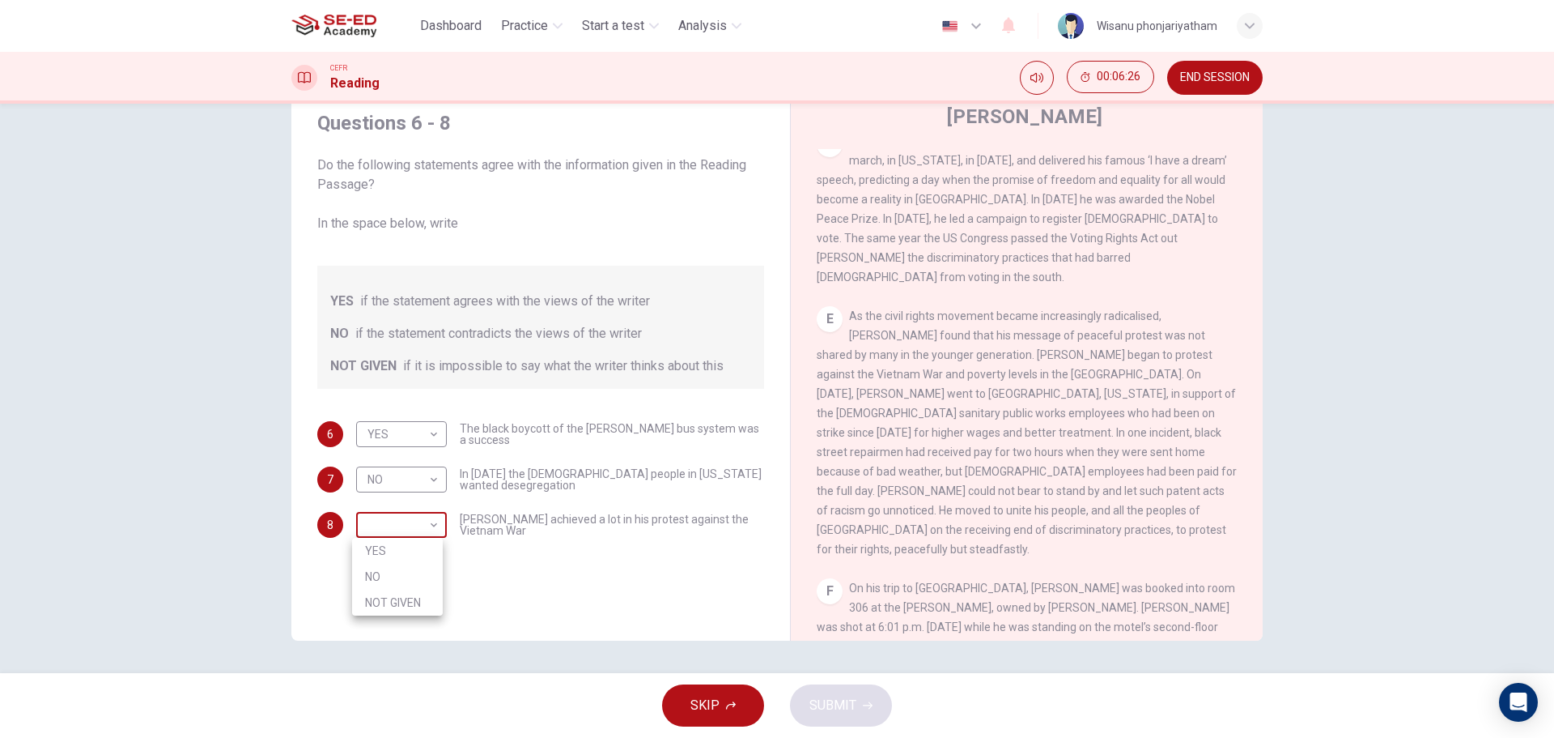
click at [391, 534] on body "This site uses cookies, as explained in our Privacy Policy . If you agree to th…" at bounding box center [777, 369] width 1554 height 738
click at [1411, 317] on div at bounding box center [777, 369] width 1554 height 738
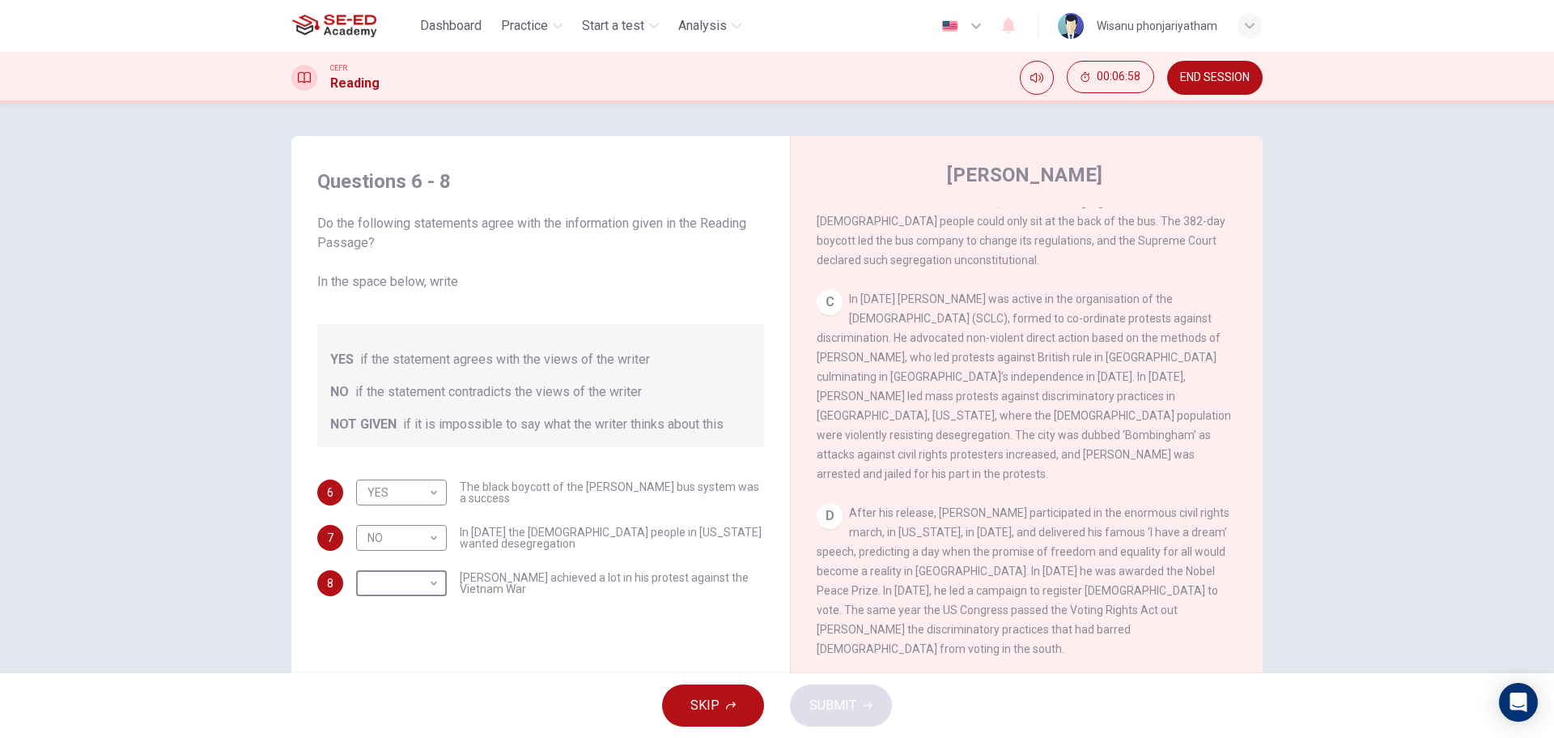
scroll to position [715, 0]
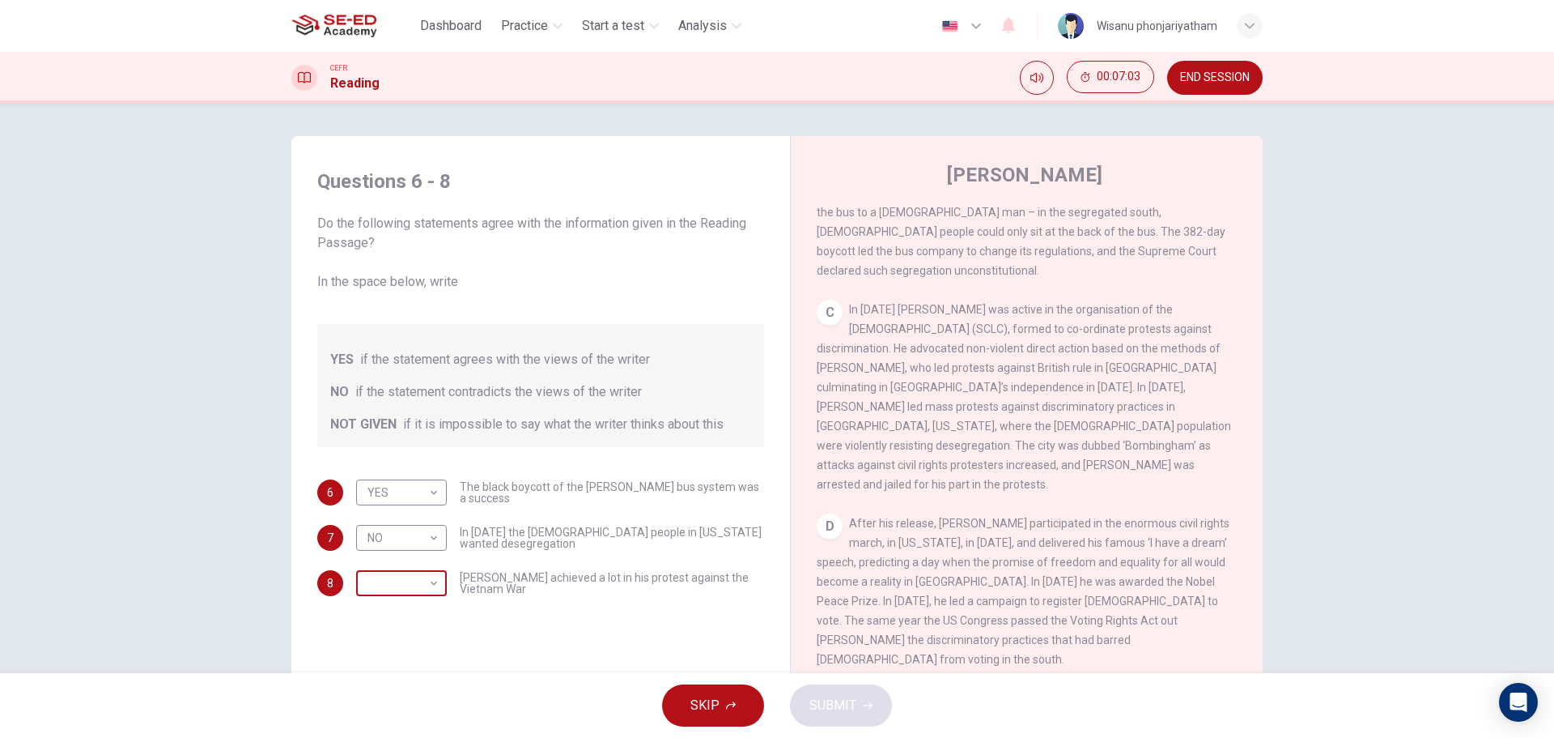
click at [387, 593] on body "This site uses cookies, as explained in our Privacy Policy . If you agree to th…" at bounding box center [777, 369] width 1554 height 738
click at [387, 664] on li "NOT GIVEN" at bounding box center [397, 661] width 91 height 26
type input "NOT GIVEN"
click at [857, 704] on button "SUBMIT" at bounding box center [841, 705] width 102 height 42
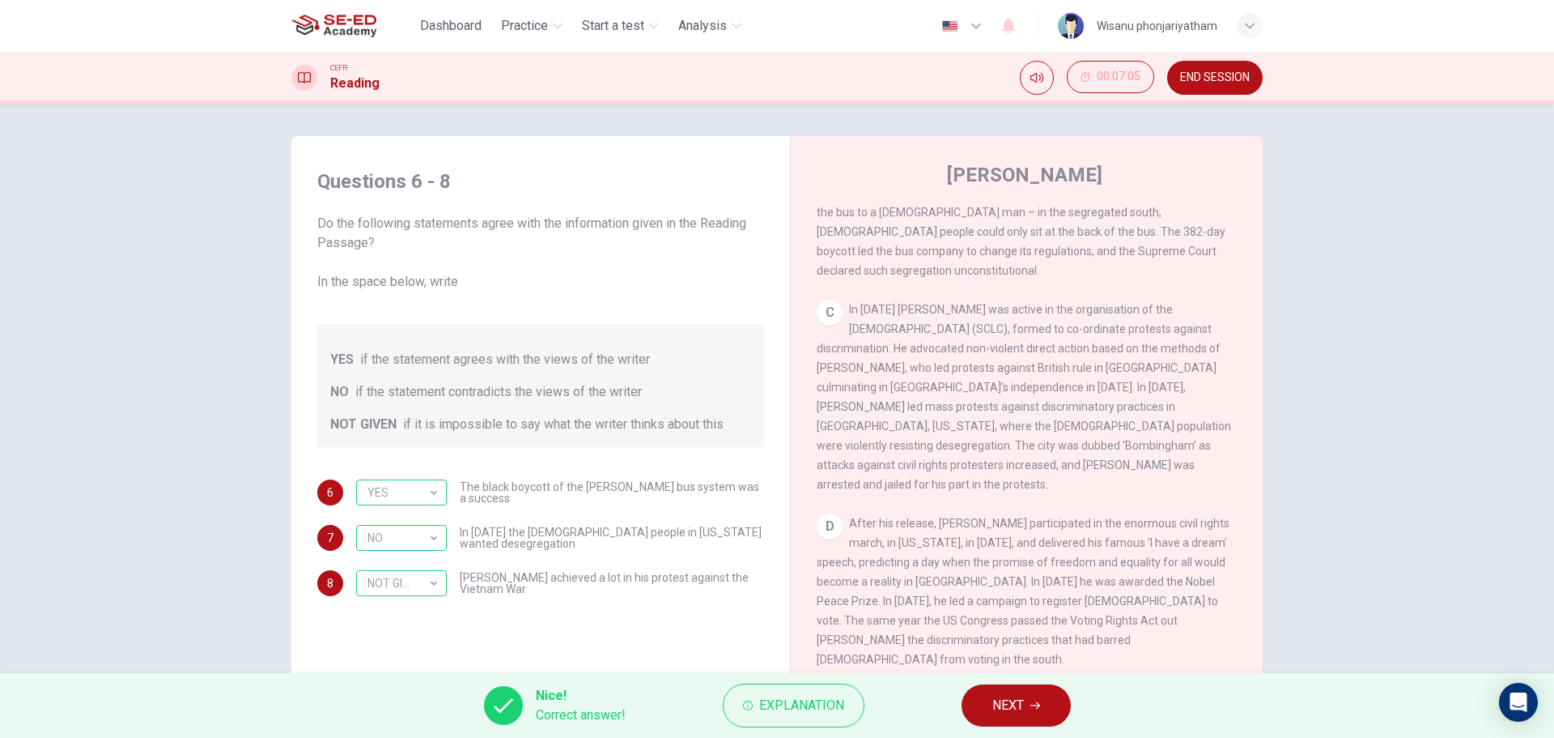
click at [1061, 695] on button "NEXT" at bounding box center [1016, 705] width 109 height 42
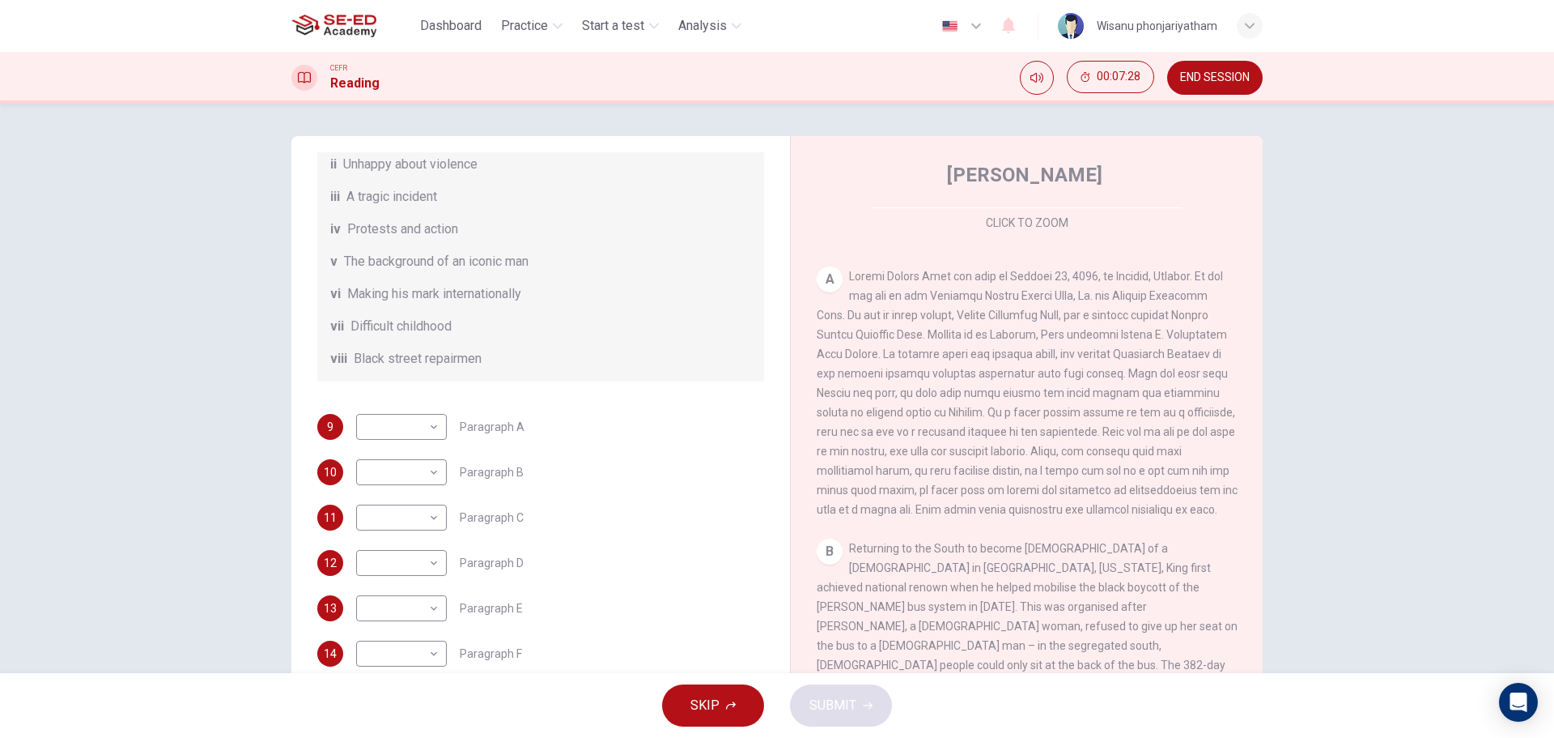
scroll to position [324, 0]
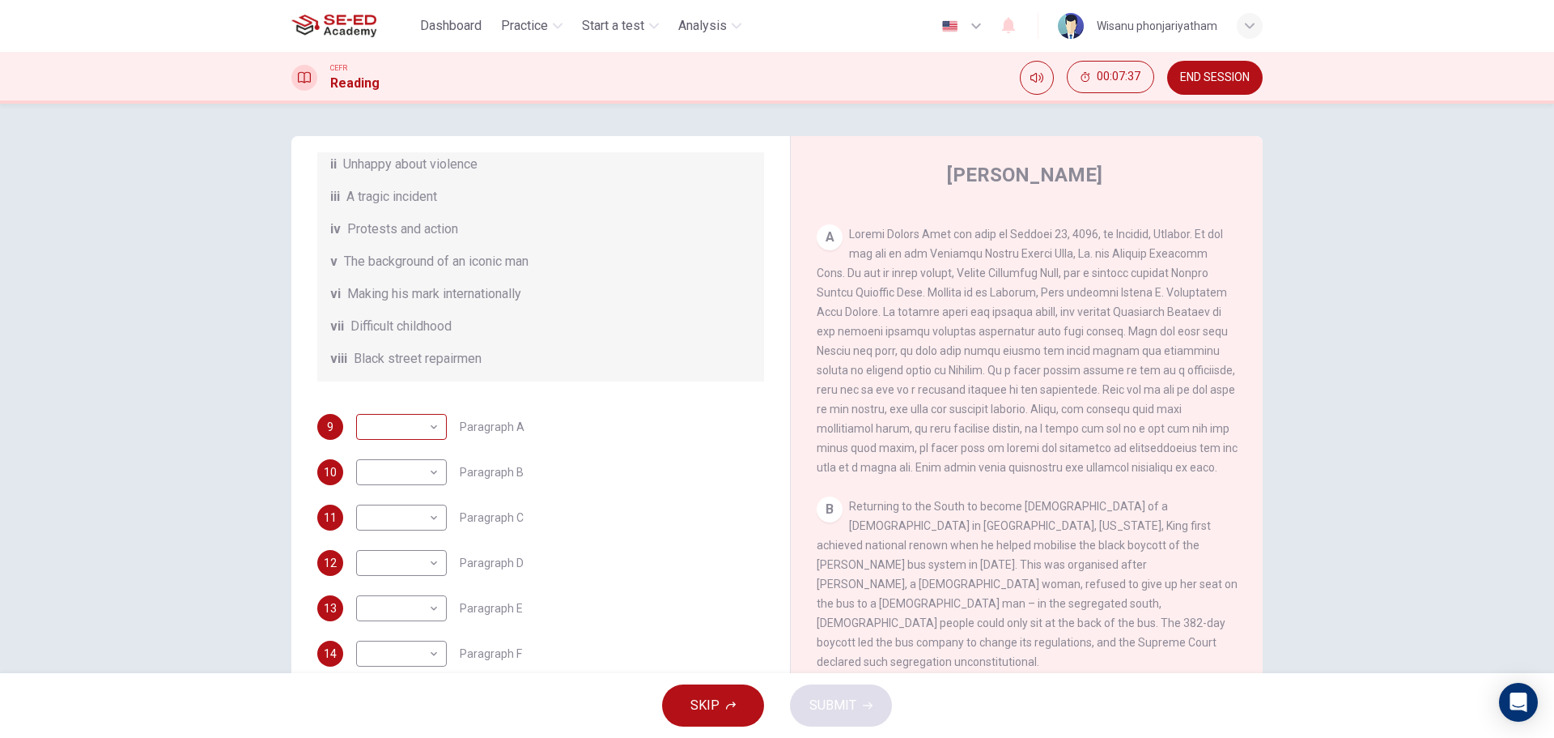
click at [385, 427] on body "This site uses cookies, as explained in our Privacy Policy . If you agree to th…" at bounding box center [777, 369] width 1554 height 738
click at [376, 554] on li "v" at bounding box center [397, 556] width 91 height 26
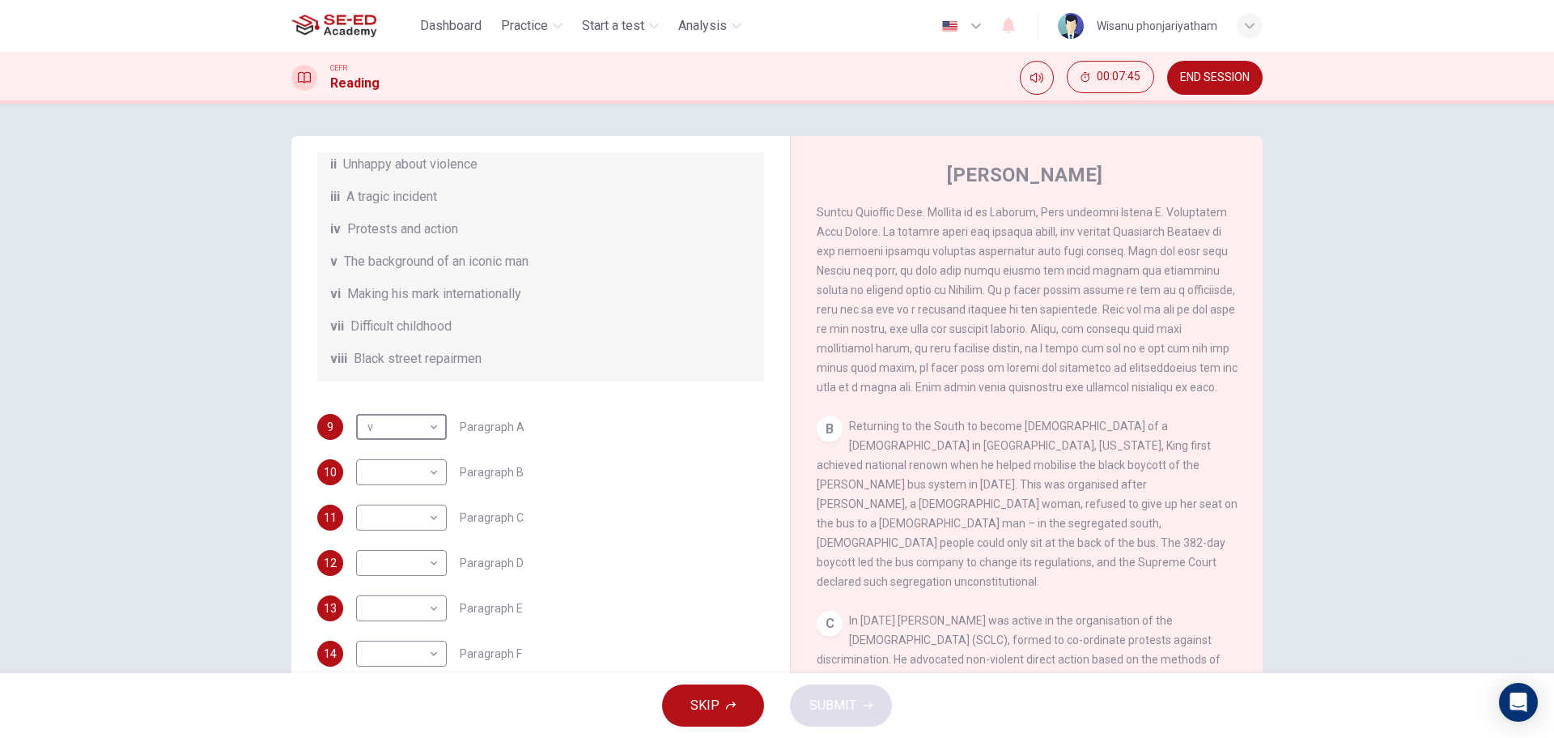
scroll to position [405, 0]
click at [378, 427] on body "This site uses cookies, as explained in our Privacy Policy . If you agree to th…" at bounding box center [777, 369] width 1554 height 738
click at [393, 597] on li "vii" at bounding box center [397, 608] width 91 height 26
type input "vii"
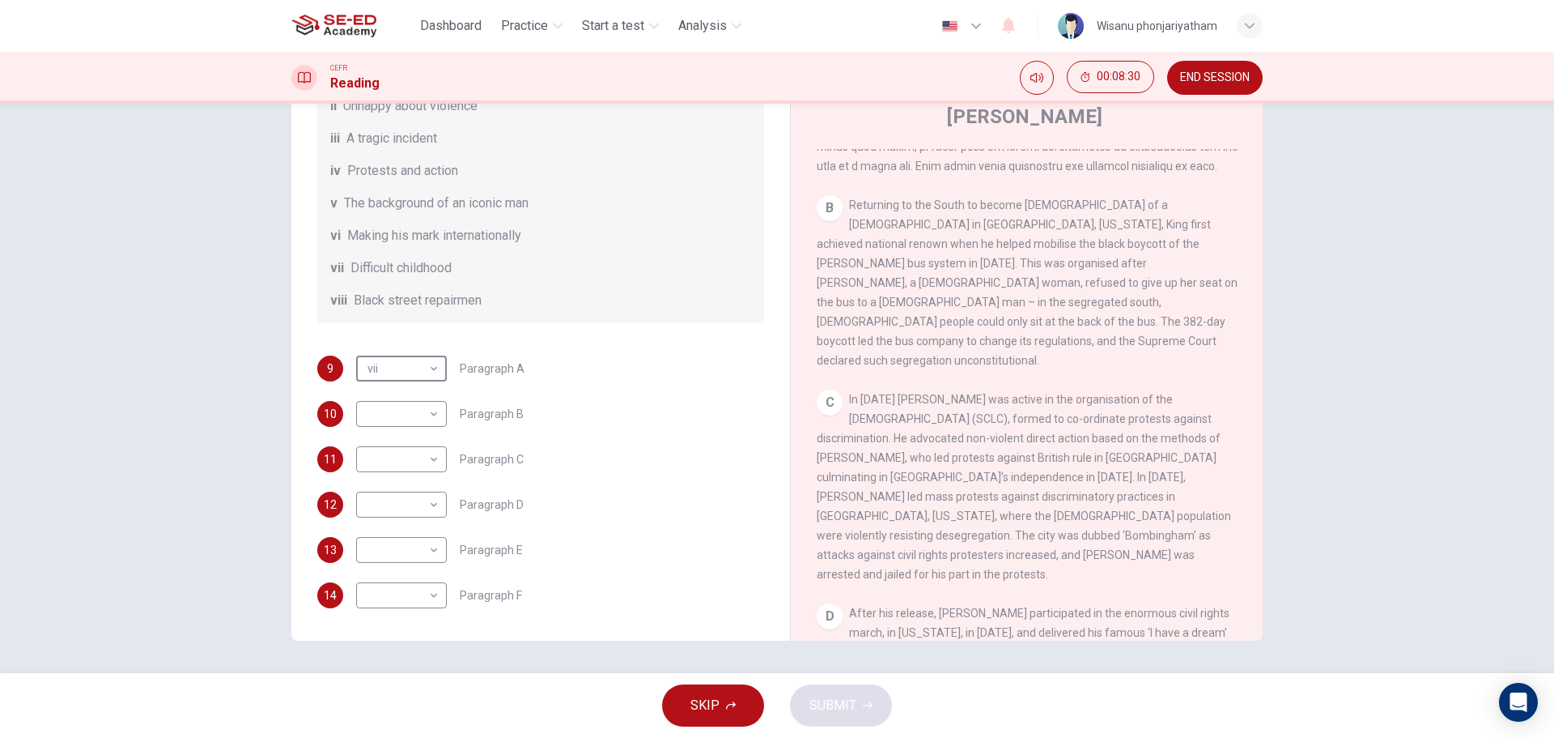
scroll to position [286, 0]
click at [406, 462] on body "This site uses cookies, as explained in our Privacy Policy . If you agree to th…" at bounding box center [777, 369] width 1554 height 738
click at [372, 559] on li "iv" at bounding box center [397, 563] width 91 height 26
type input "iv"
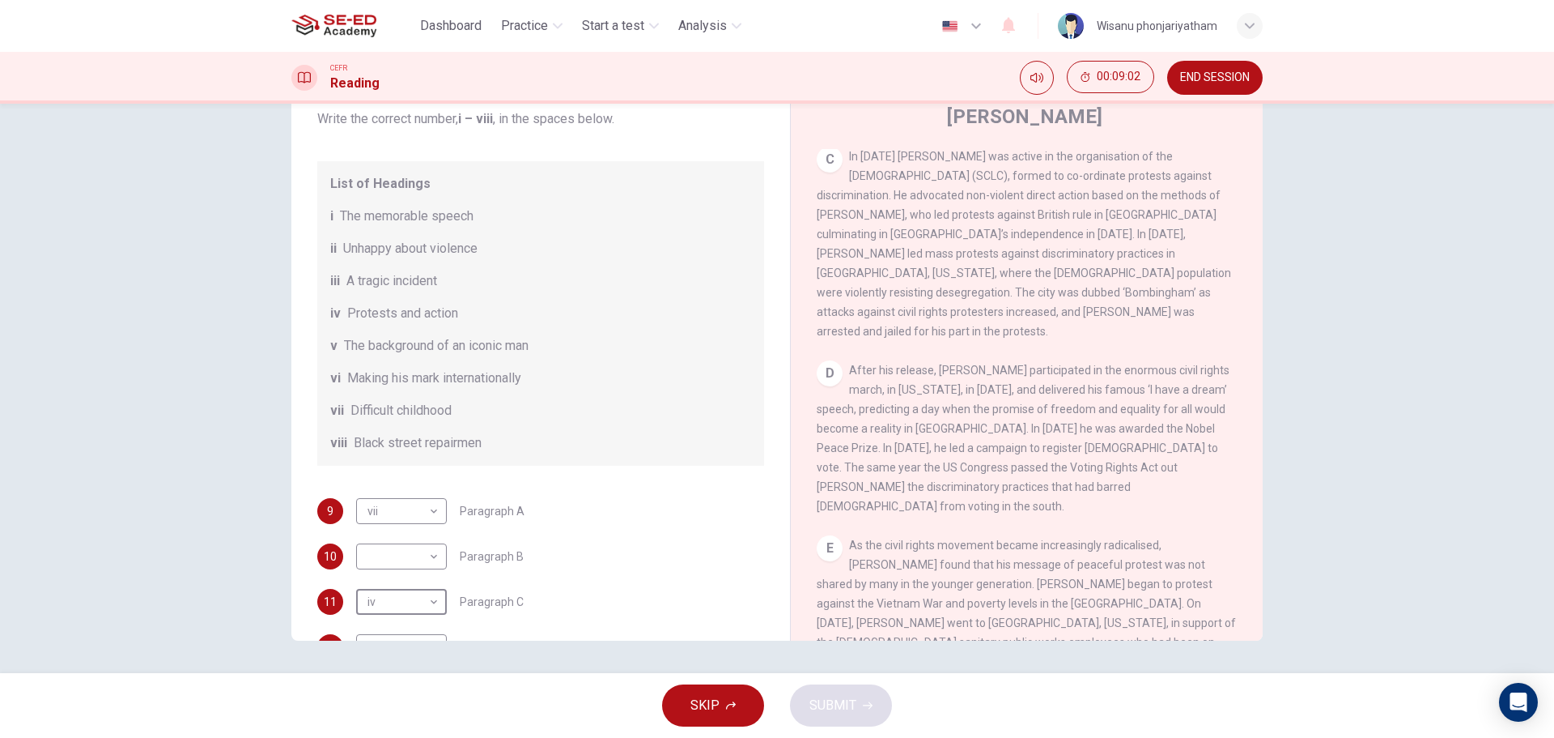
scroll to position [205, 0]
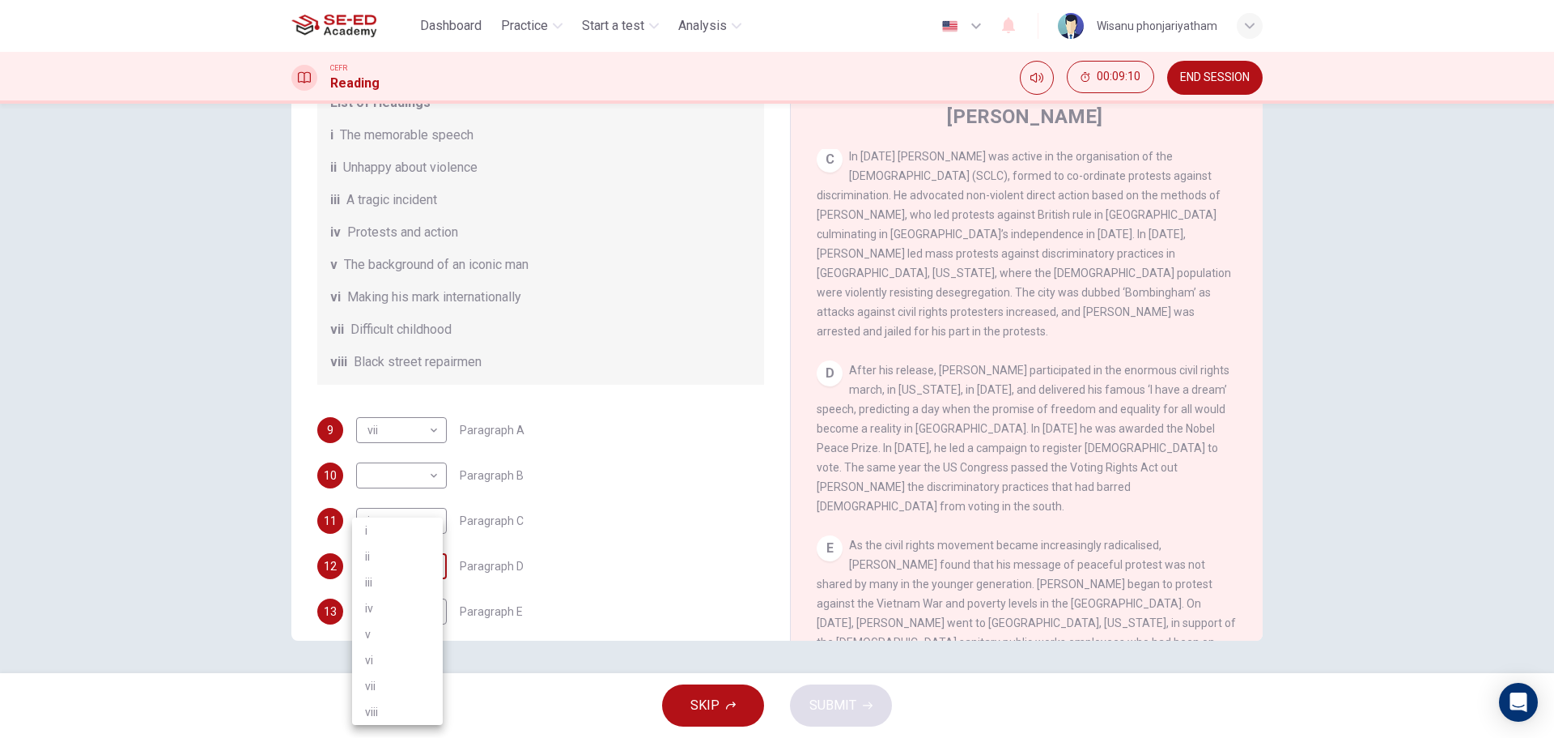
click at [409, 586] on body "This site uses cookies, as explained in our Privacy Policy . If you agree to th…" at bounding box center [777, 369] width 1554 height 738
click at [378, 531] on li "i" at bounding box center [397, 530] width 91 height 26
type input "i"
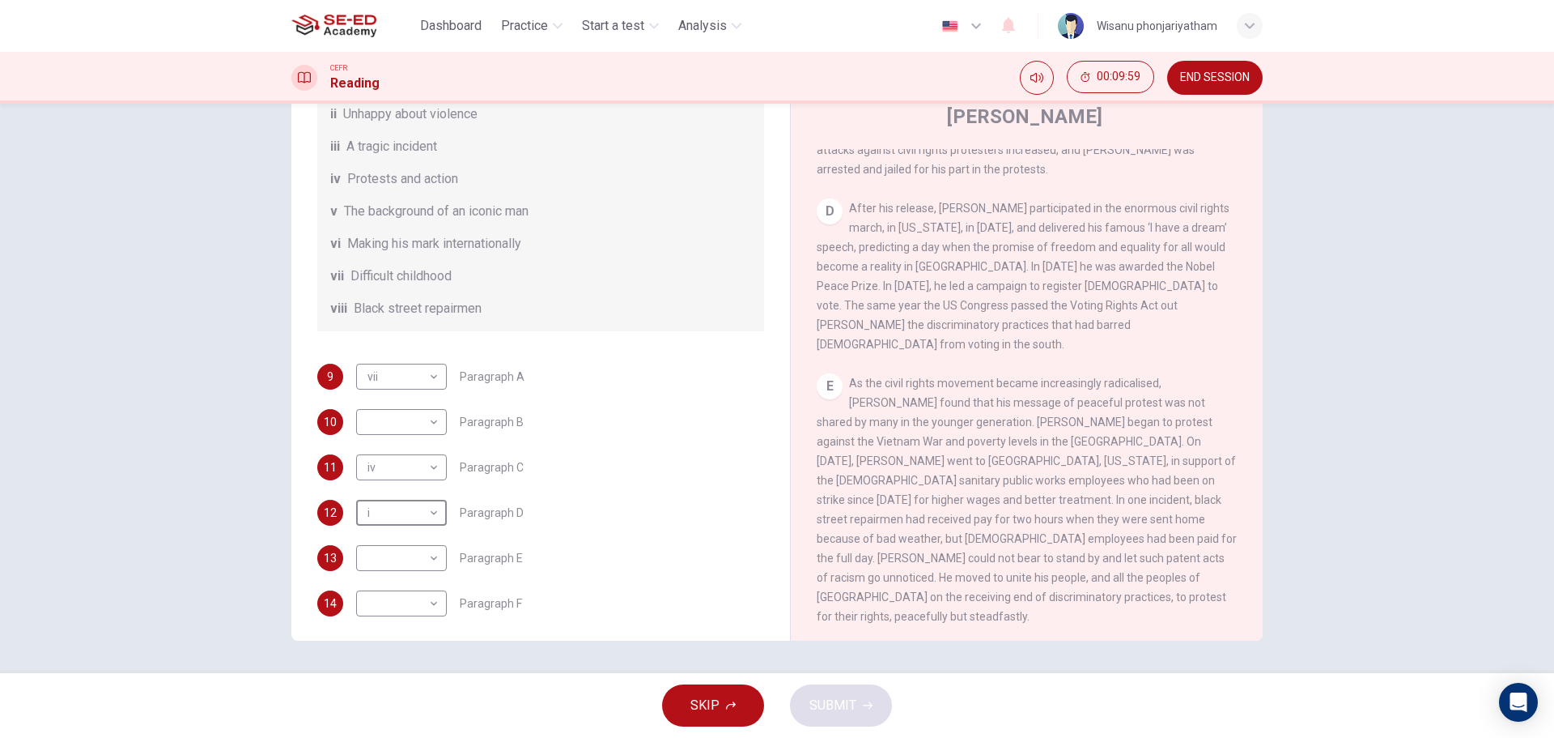
scroll to position [286, 0]
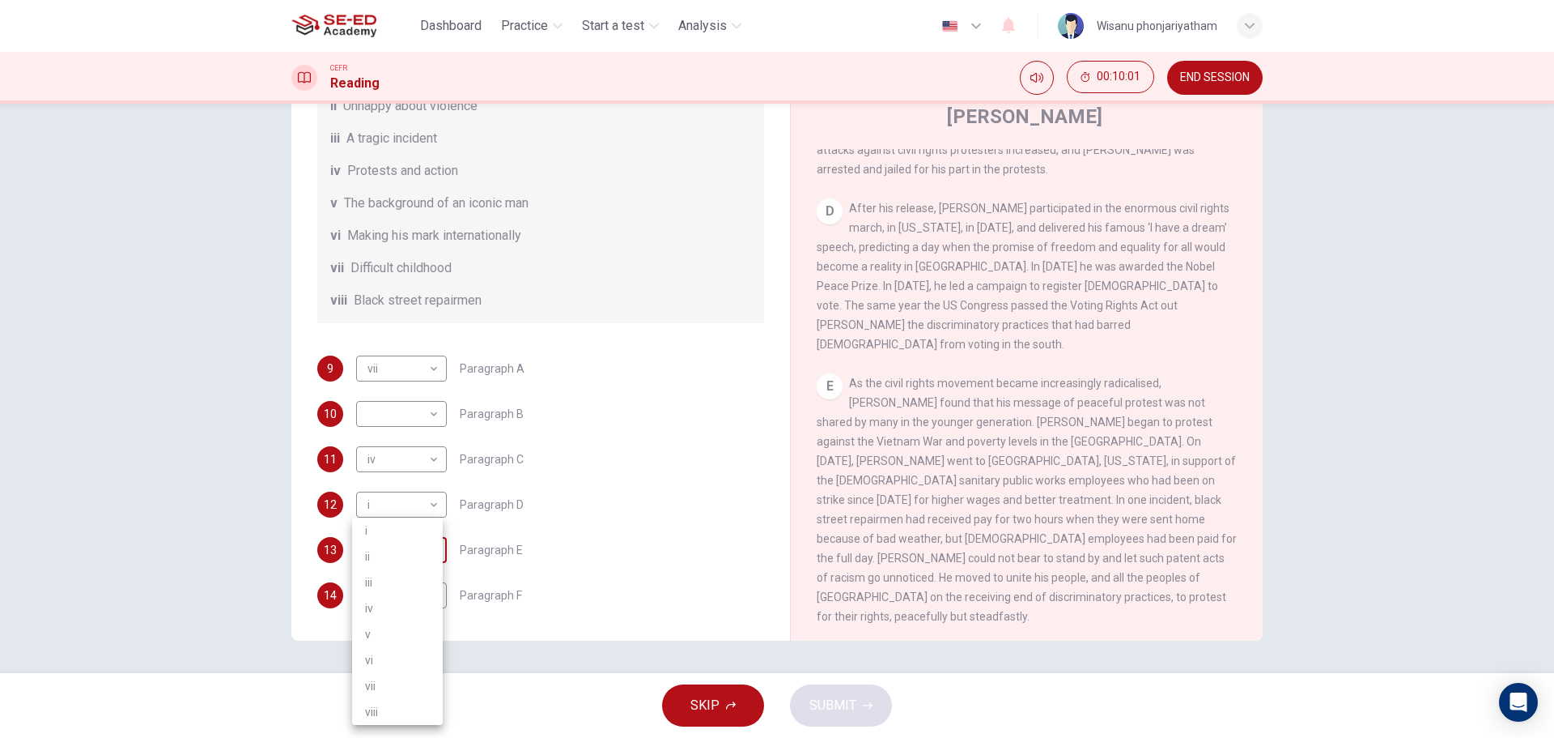
click at [410, 551] on body "This site uses cookies, as explained in our Privacy Policy . If you agree to th…" at bounding box center [777, 369] width 1554 height 738
click at [387, 657] on li "vi" at bounding box center [397, 660] width 91 height 26
type input "vi"
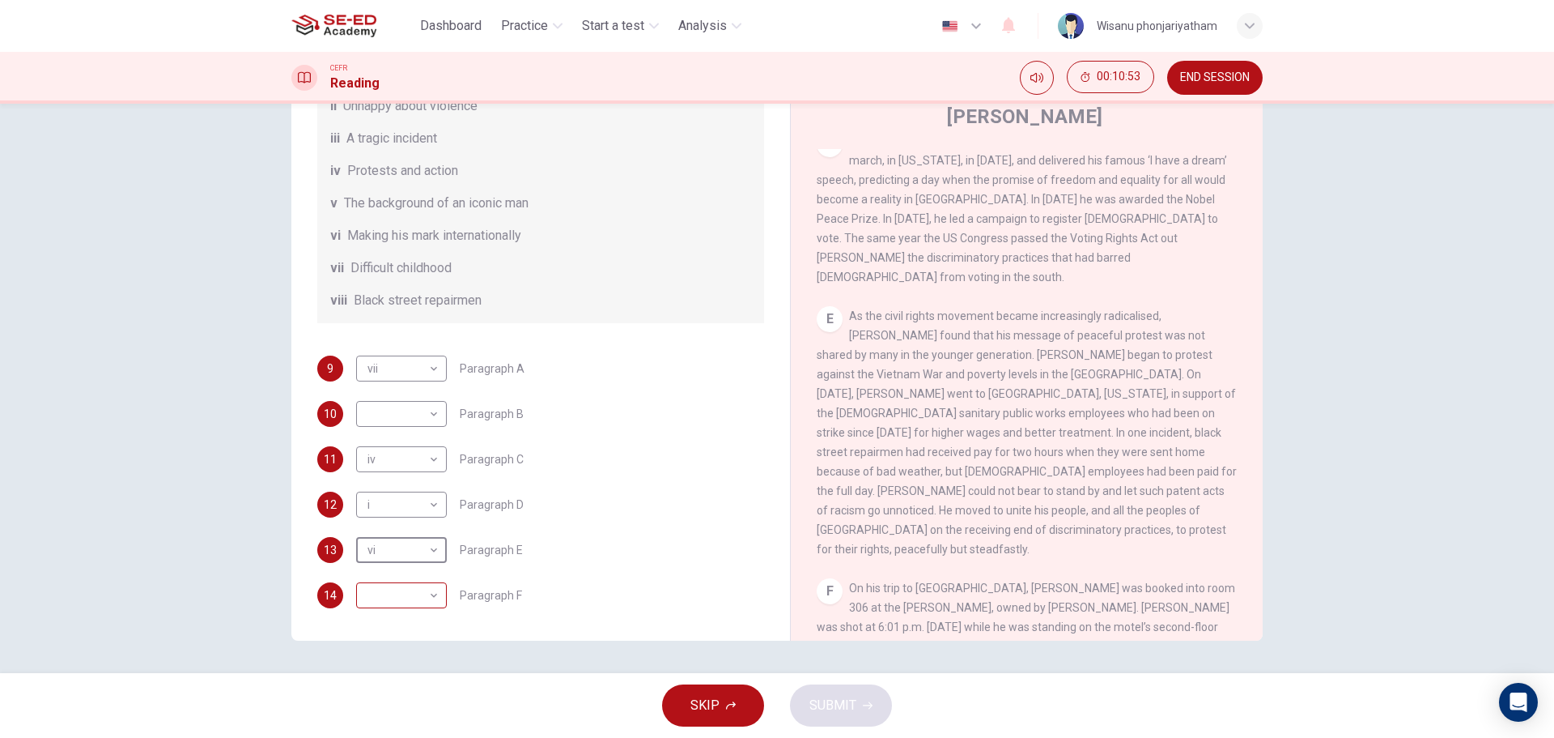
click at [399, 606] on body "This site uses cookies, as explained in our Privacy Policy . If you agree to th…" at bounding box center [777, 369] width 1554 height 738
click at [378, 577] on li "iii" at bounding box center [397, 582] width 91 height 26
type input "iii"
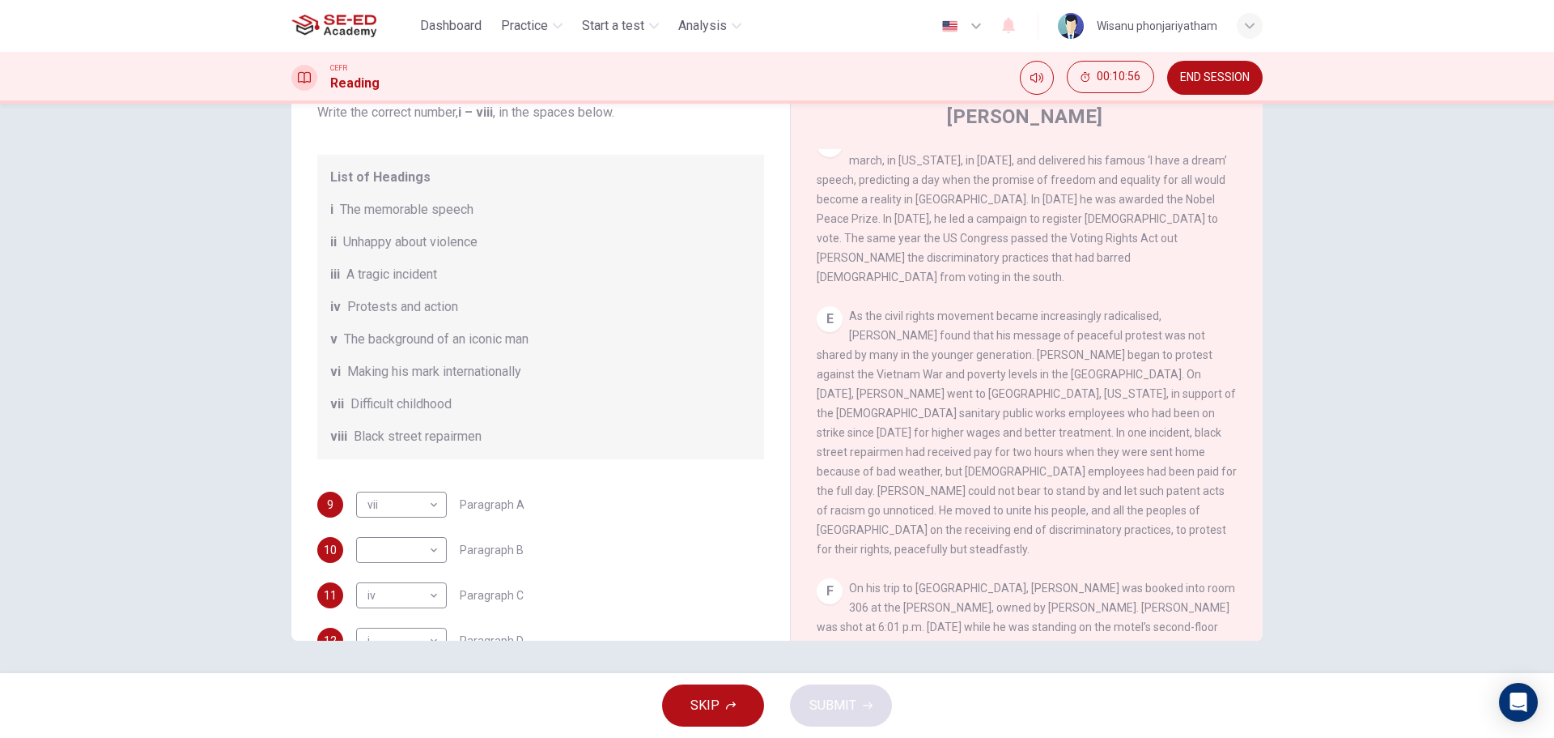
scroll to position [124, 0]
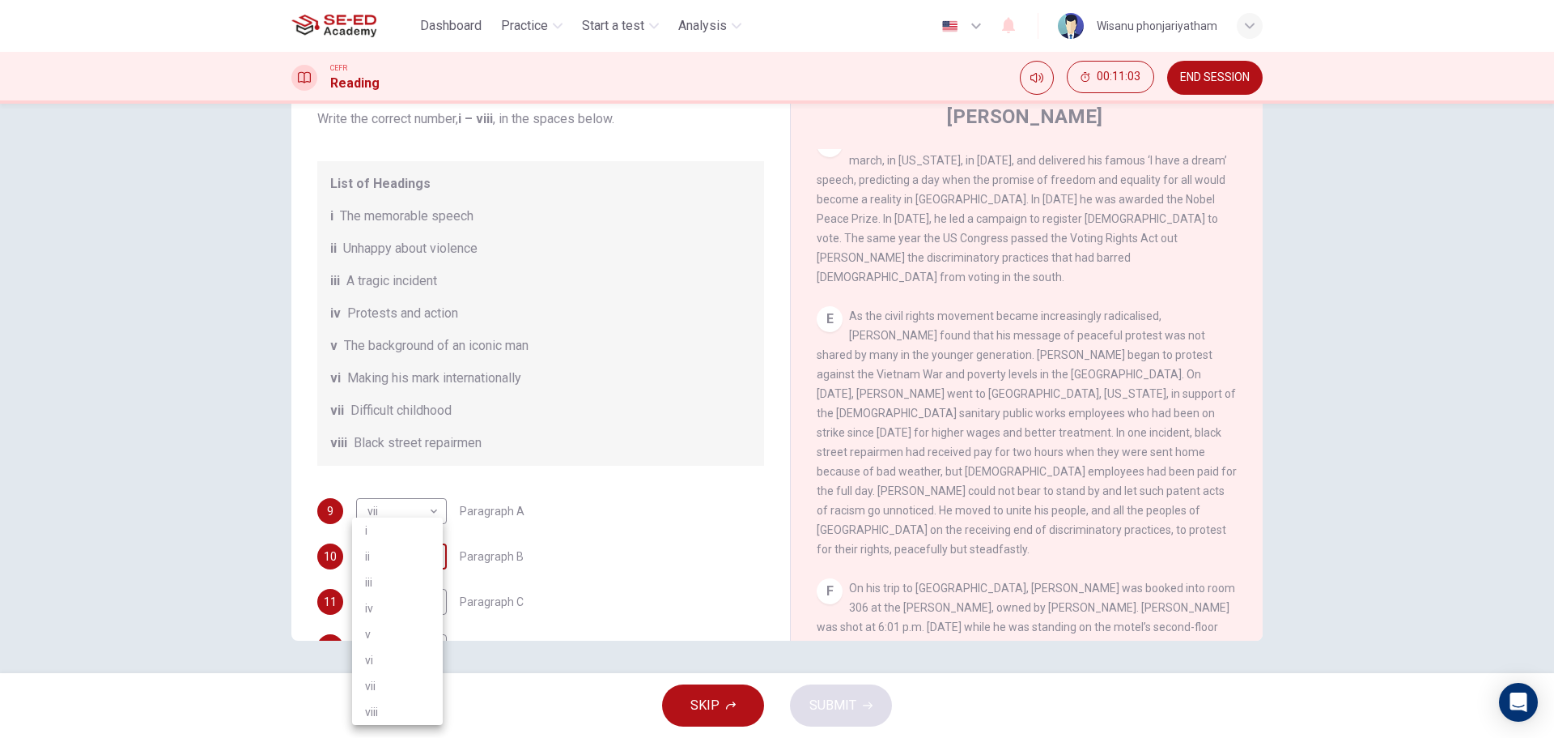
click at [413, 568] on body "This site uses cookies, as explained in our Privacy Policy . If you agree to th…" at bounding box center [777, 369] width 1554 height 738
click at [388, 563] on li "ii" at bounding box center [397, 556] width 91 height 26
type input "ii"
click at [828, 697] on span "SUBMIT" at bounding box center [833, 705] width 47 height 23
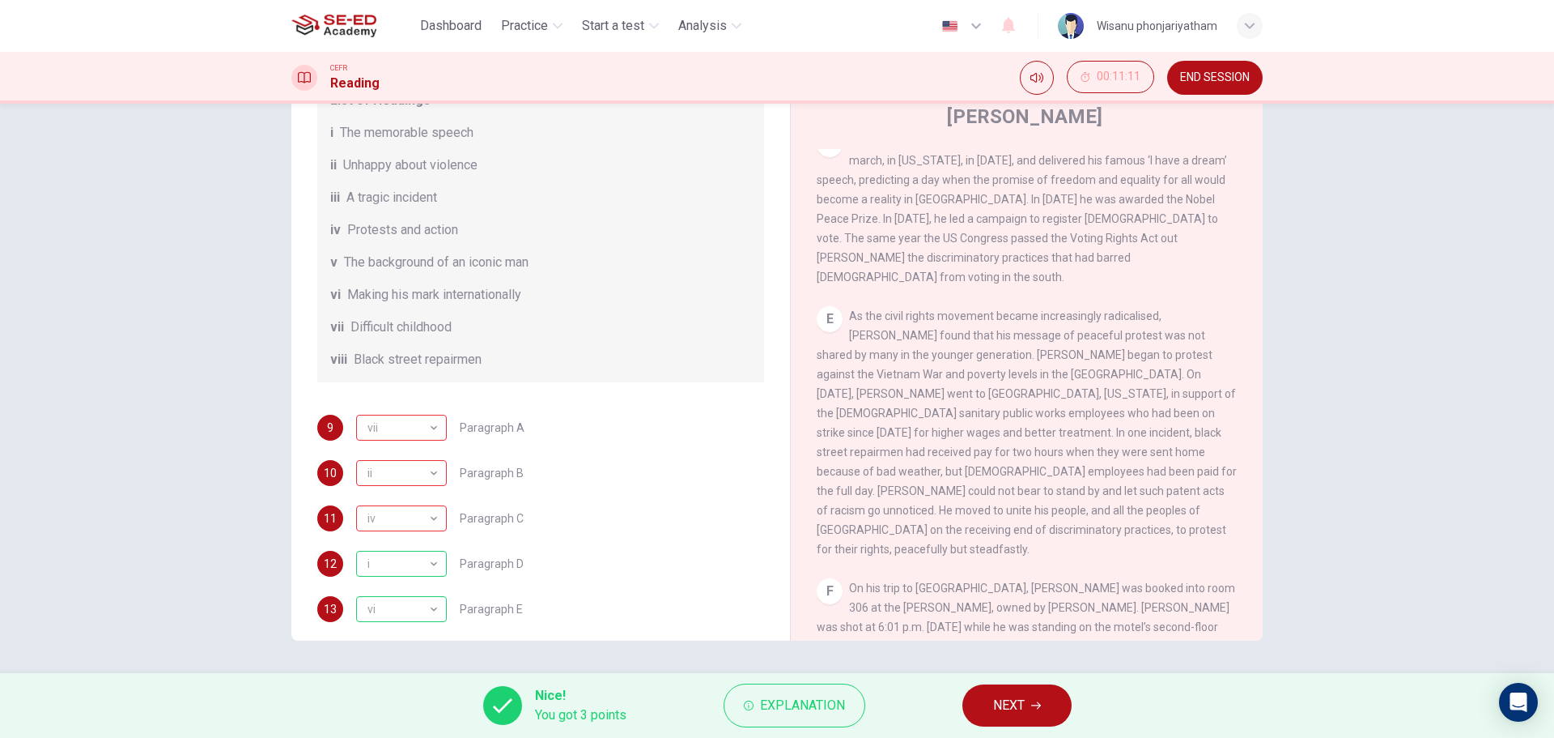
scroll to position [286, 0]
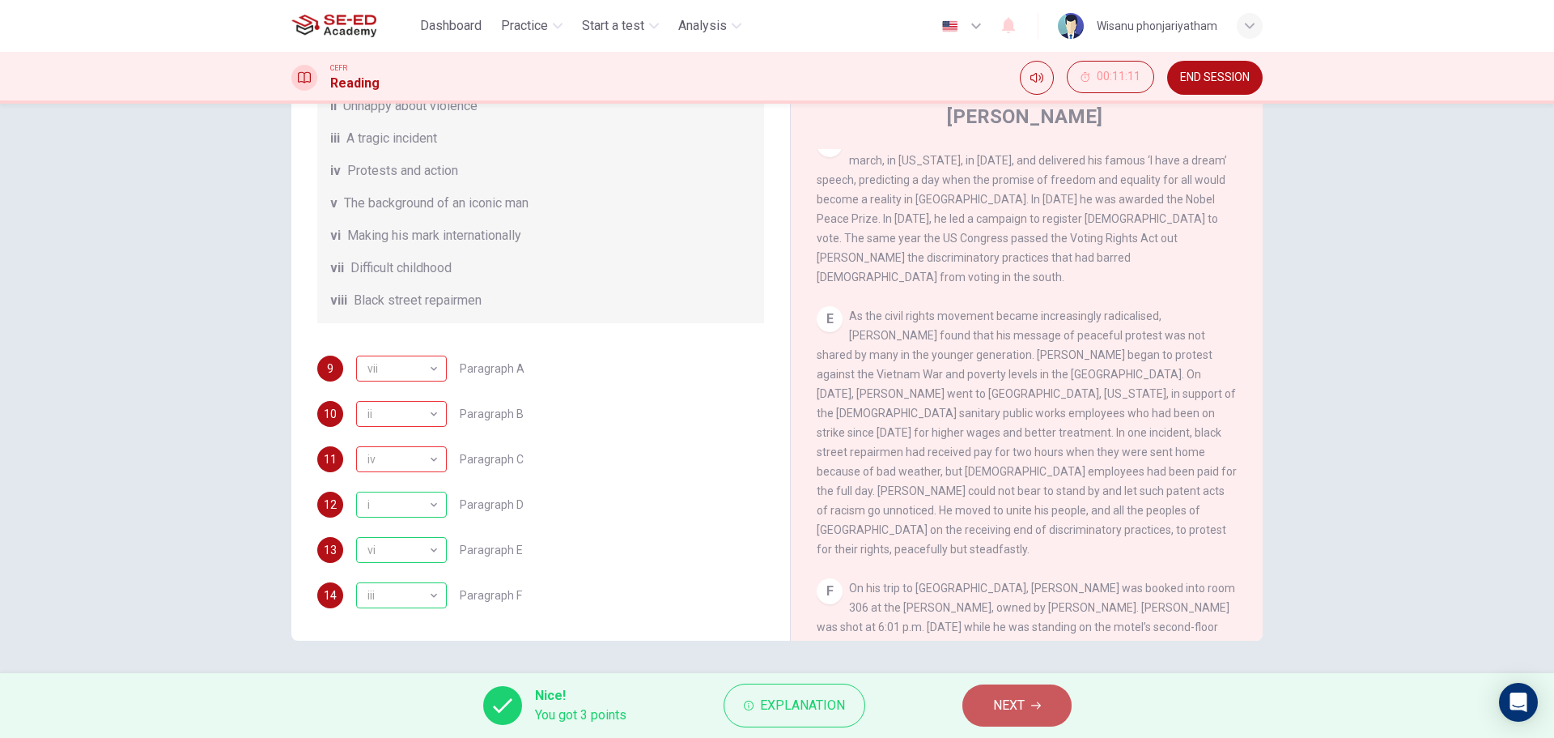
click at [1020, 691] on button "NEXT" at bounding box center [1017, 705] width 109 height 42
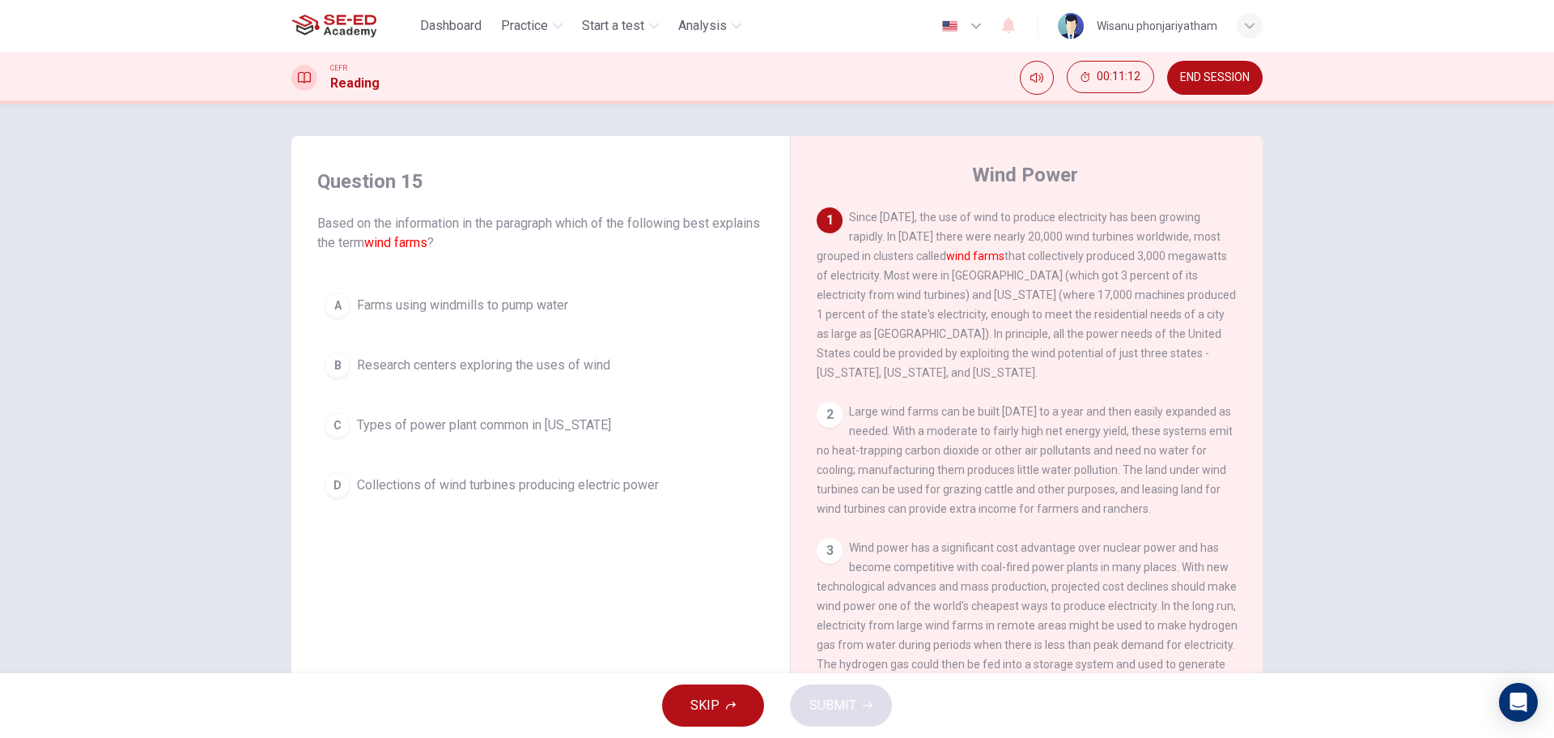
click at [1210, 68] on button "END SESSION" at bounding box center [1215, 78] width 96 height 34
